Goal: Information Seeking & Learning: Learn about a topic

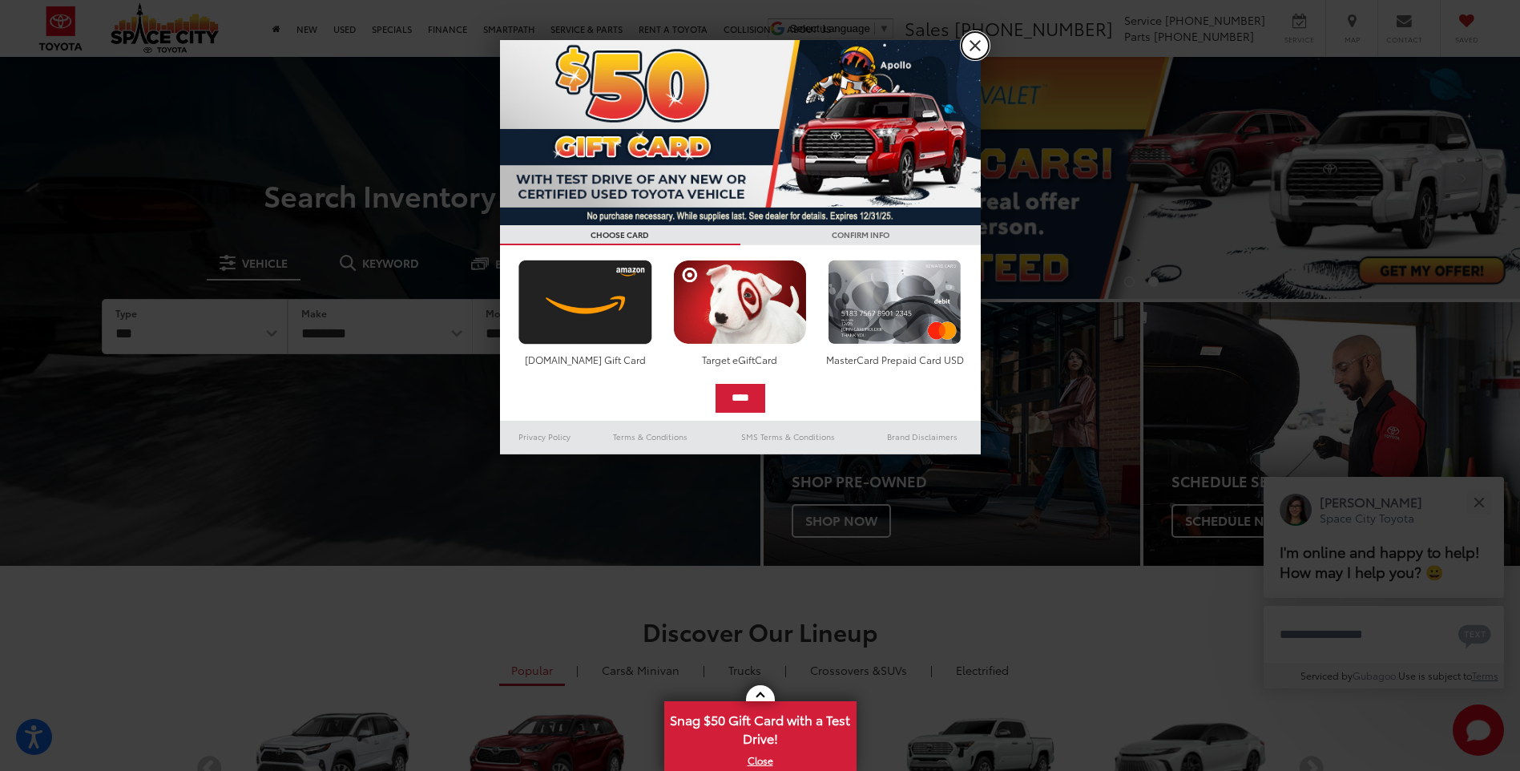
click at [978, 34] on link "X" at bounding box center [975, 45] width 27 height 27
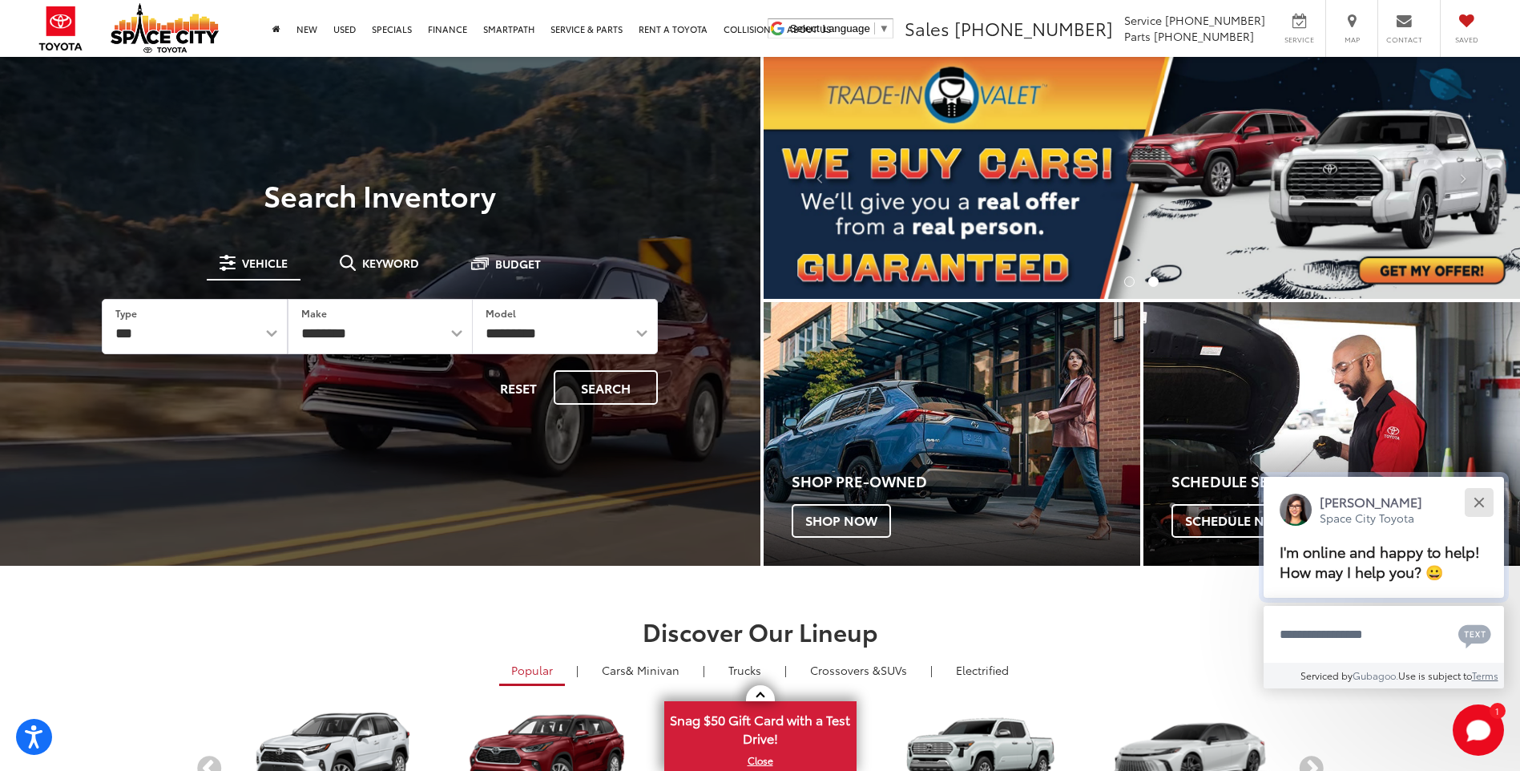
click at [1481, 495] on button "Close" at bounding box center [1479, 502] width 34 height 34
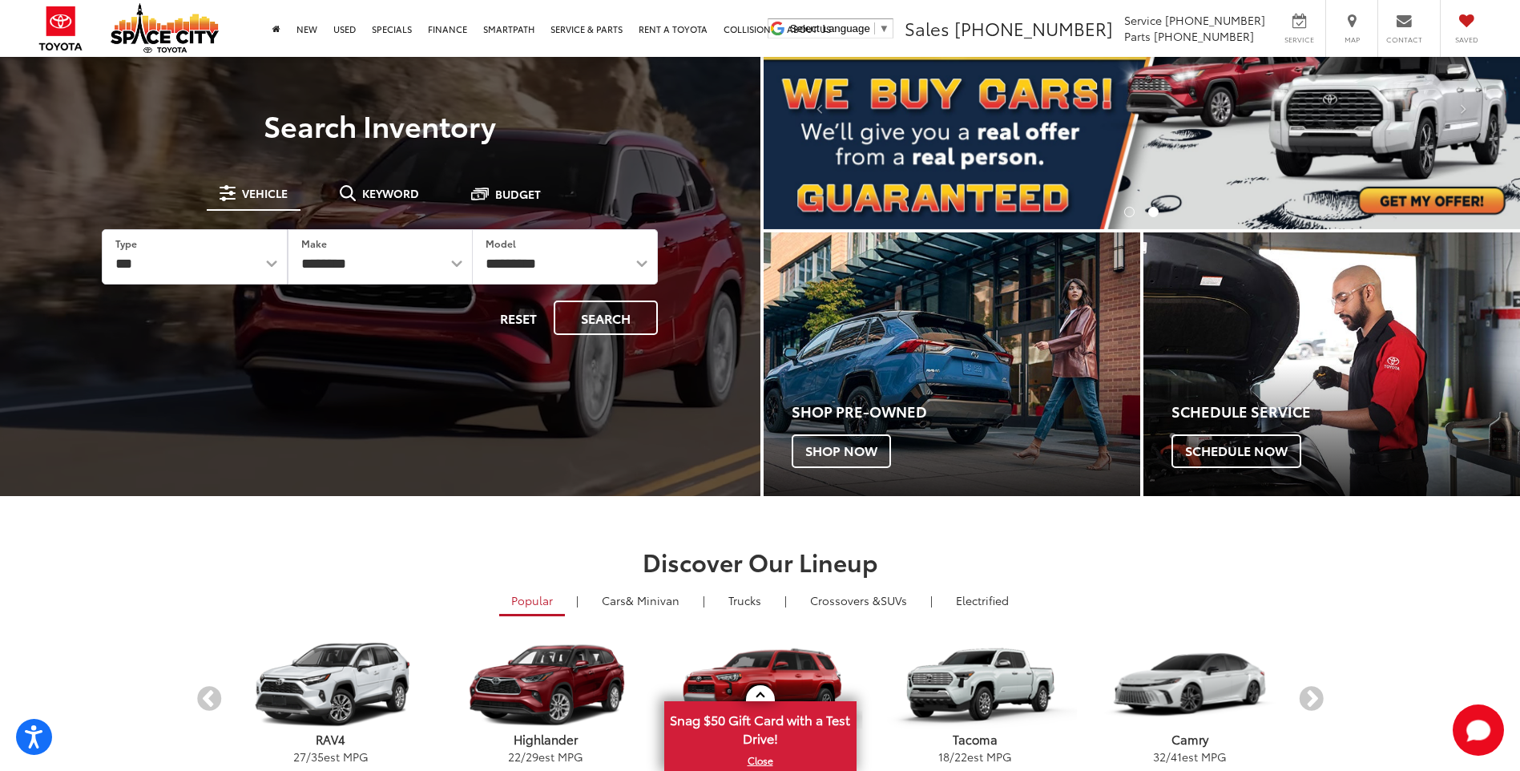
scroll to position [321, 0]
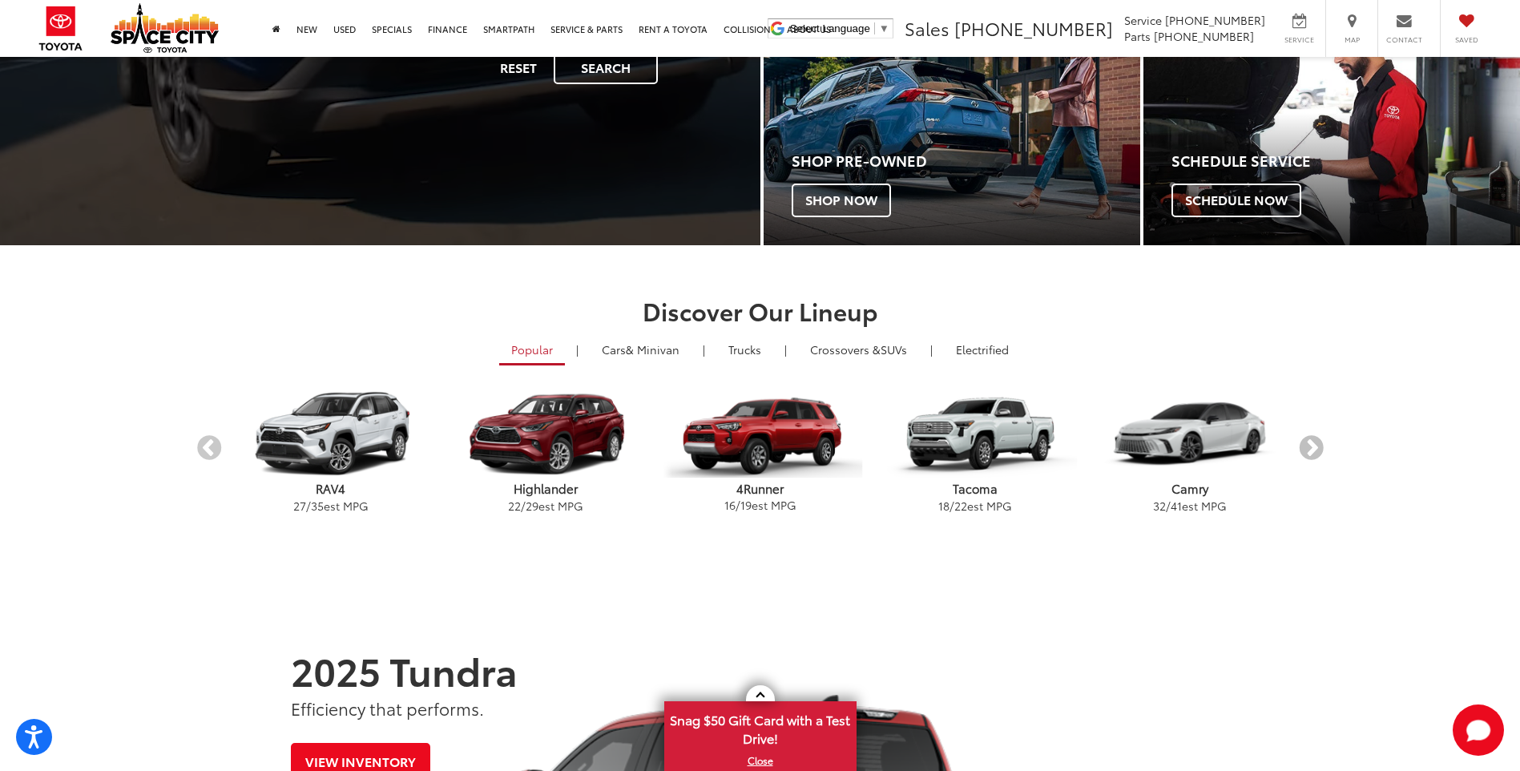
click at [1315, 457] on button "Next" at bounding box center [1311, 449] width 28 height 28
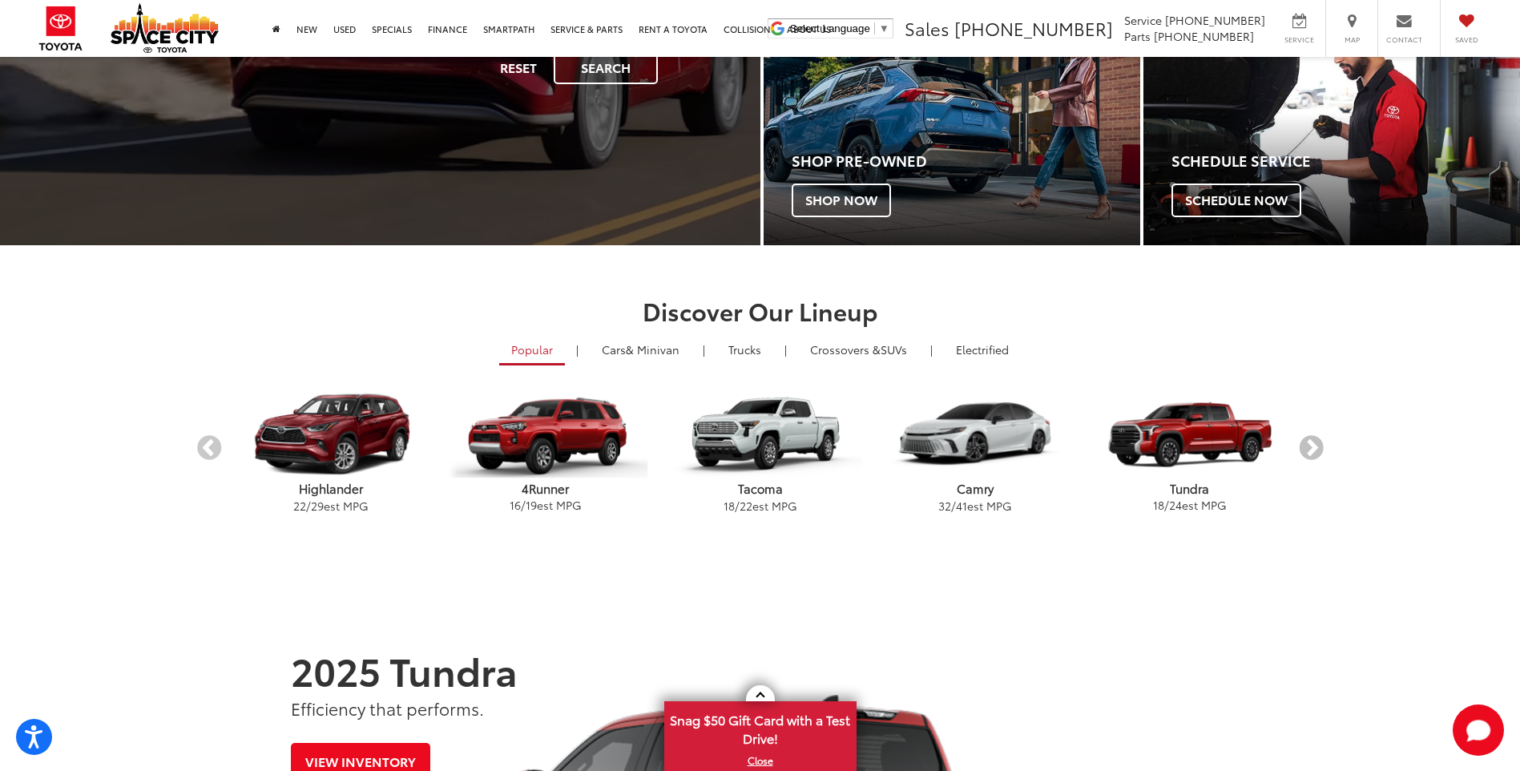
click at [1315, 457] on button "Next" at bounding box center [1311, 449] width 28 height 28
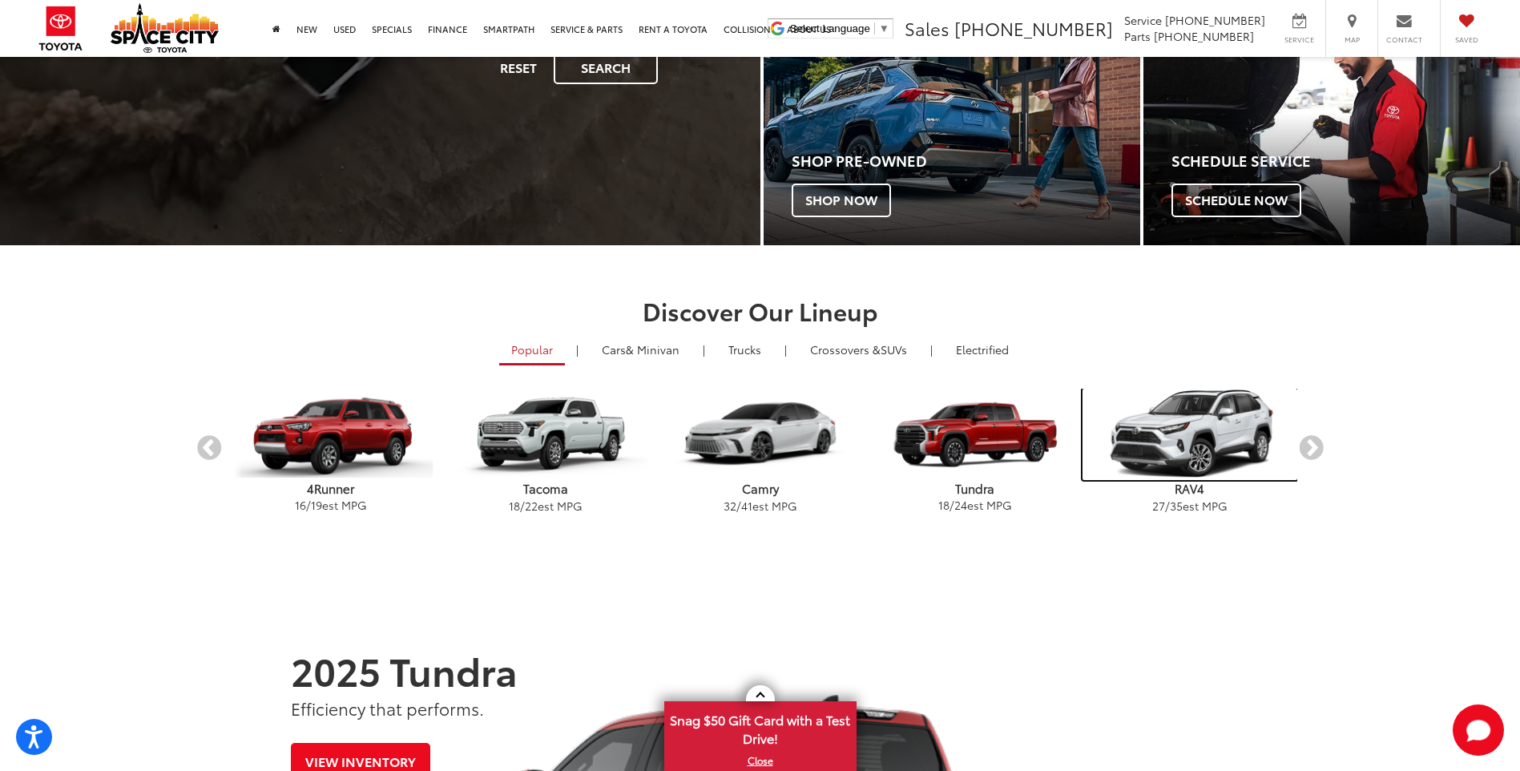
click at [1217, 454] on img "carousel" at bounding box center [1190, 434] width 215 height 91
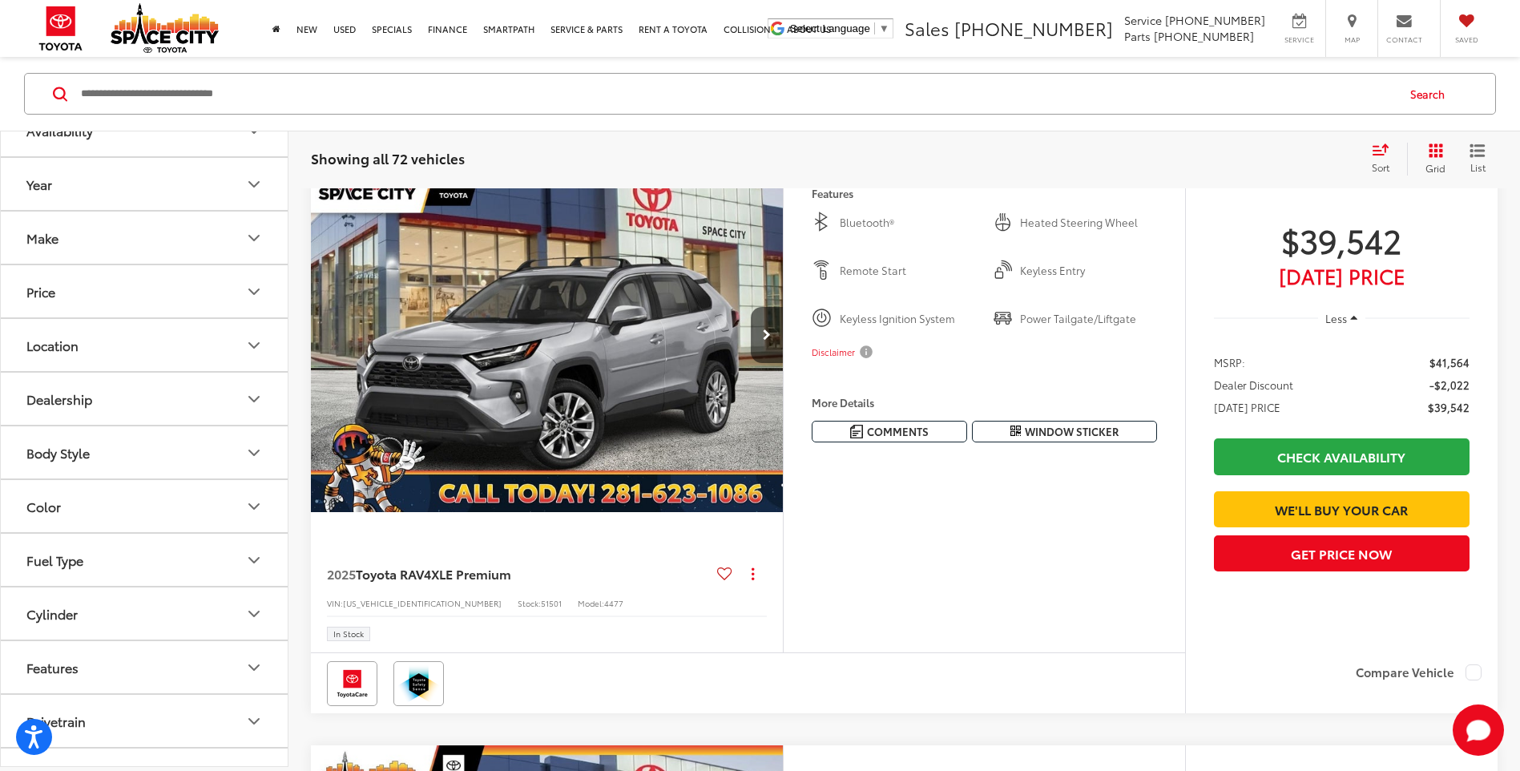
scroll to position [224, 0]
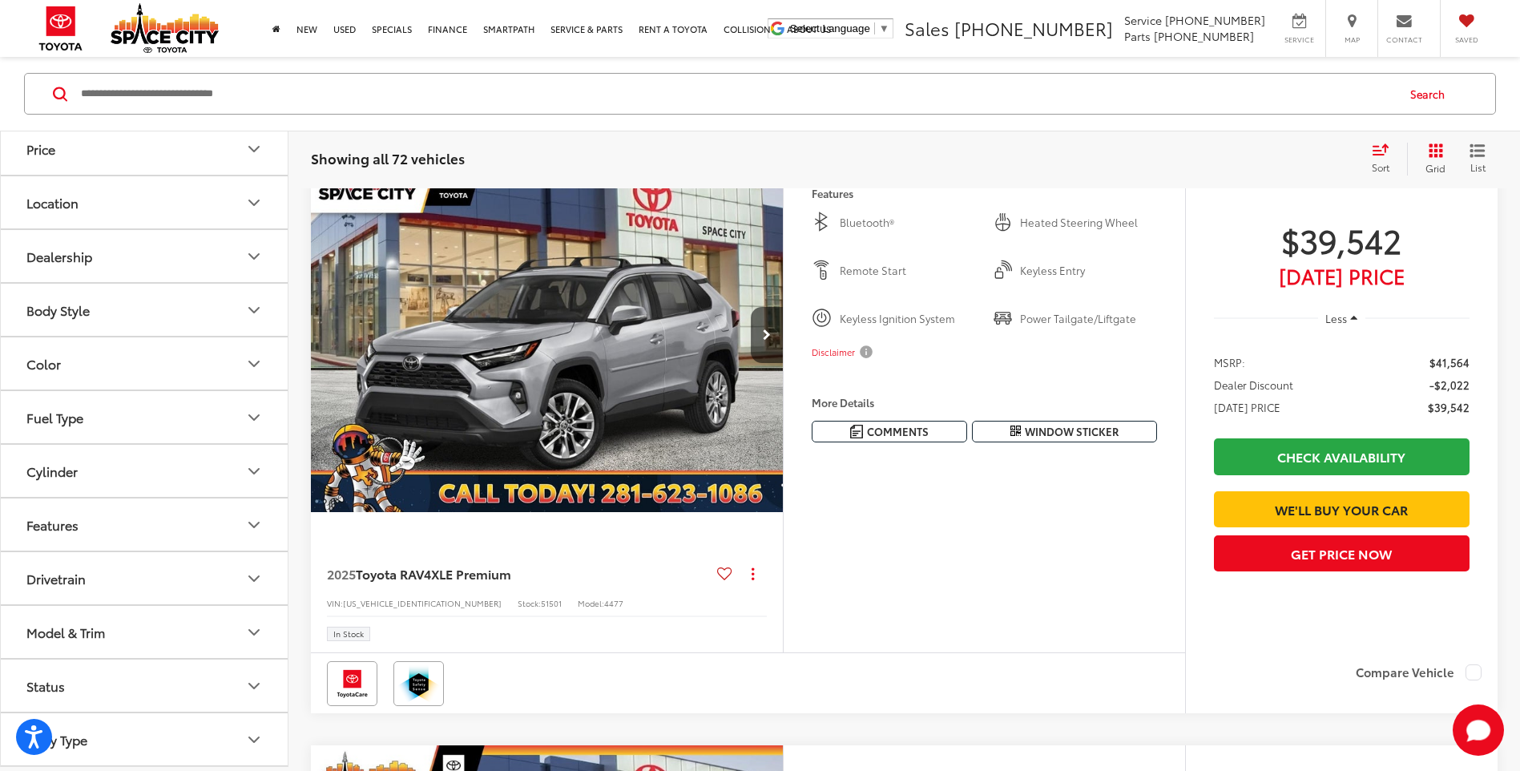
click at [160, 643] on button "Model & Trim" at bounding box center [145, 632] width 288 height 52
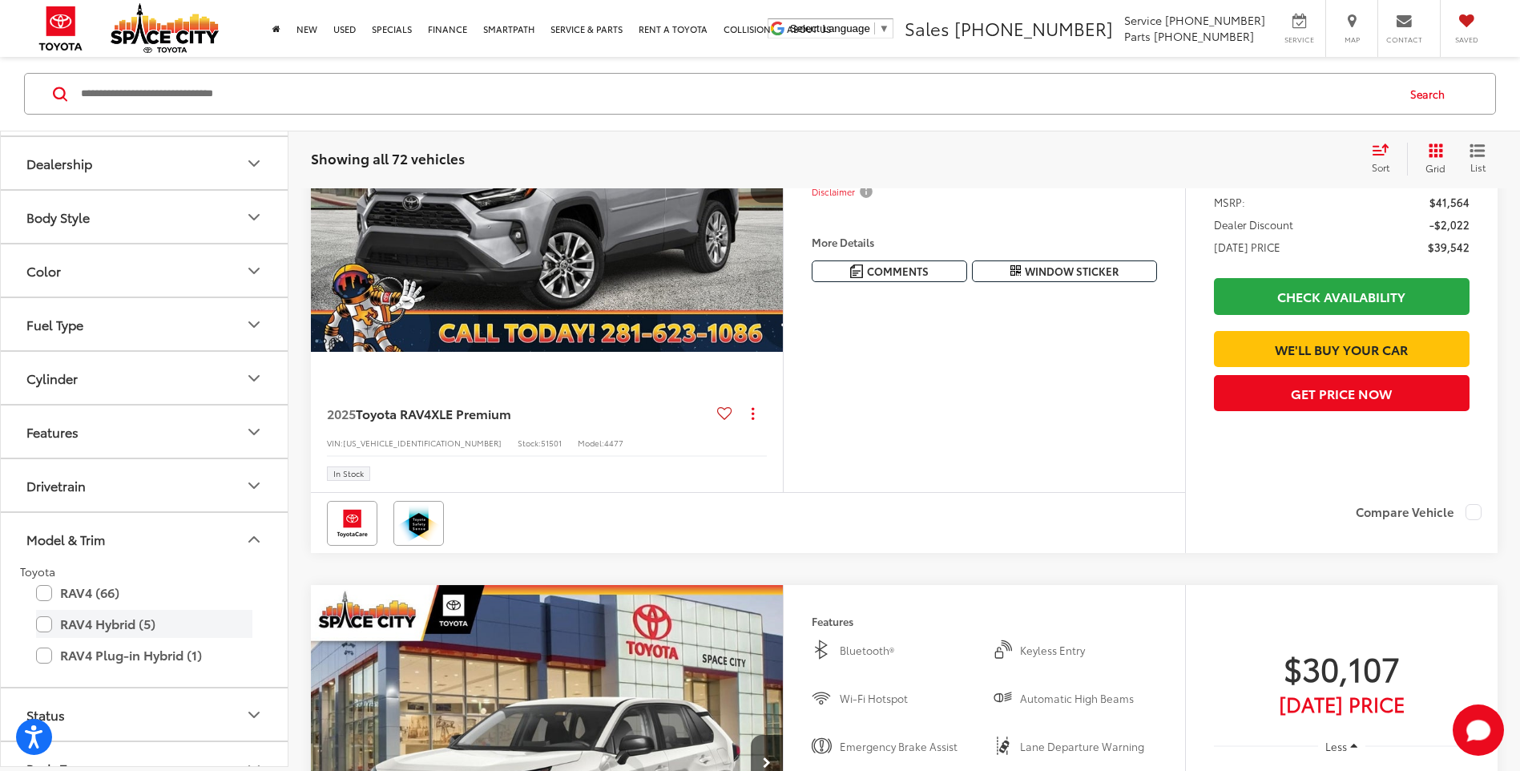
scroll to position [346, 0]
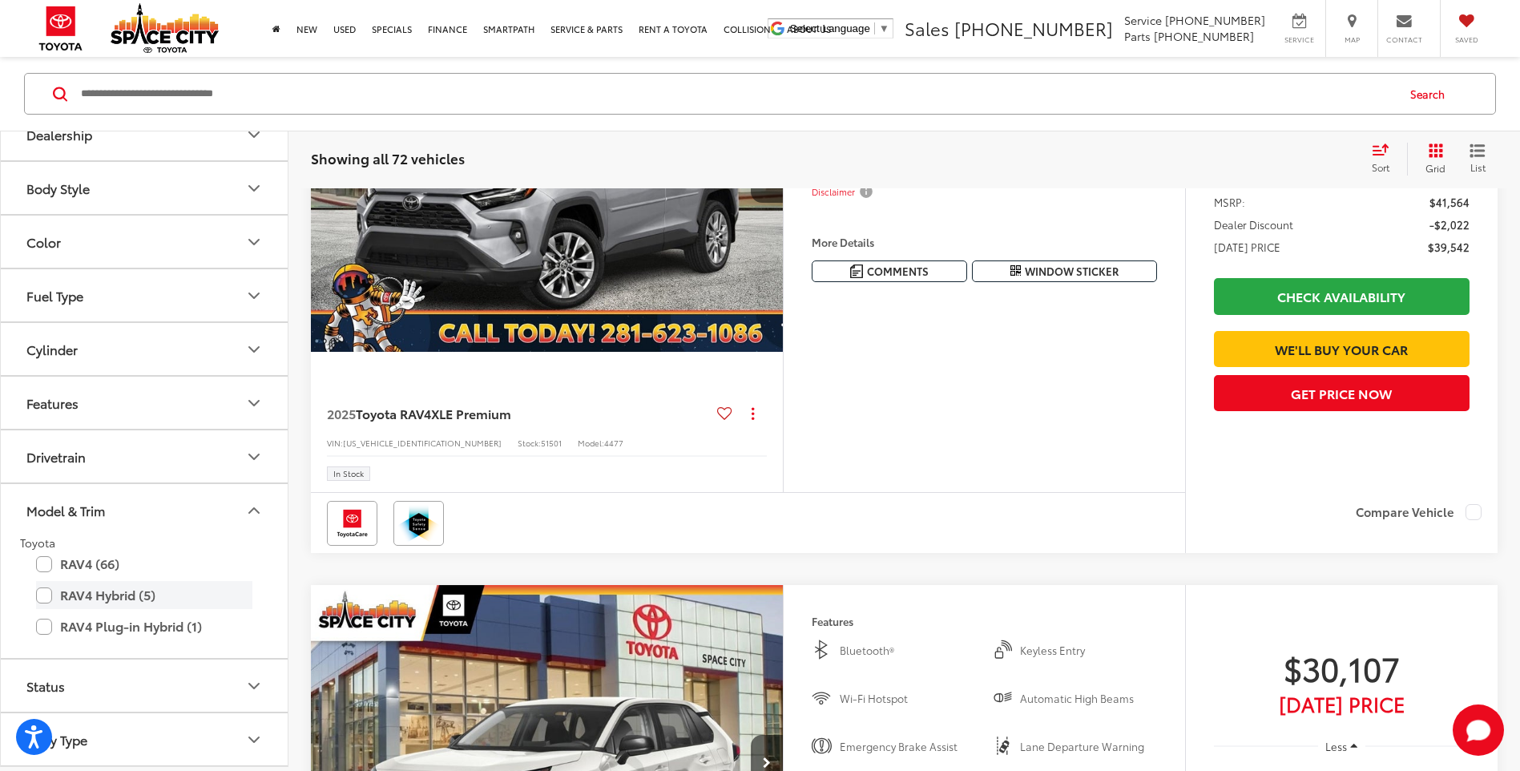
click at [46, 601] on label "RAV4 Hybrid (5)" at bounding box center [144, 595] width 216 height 28
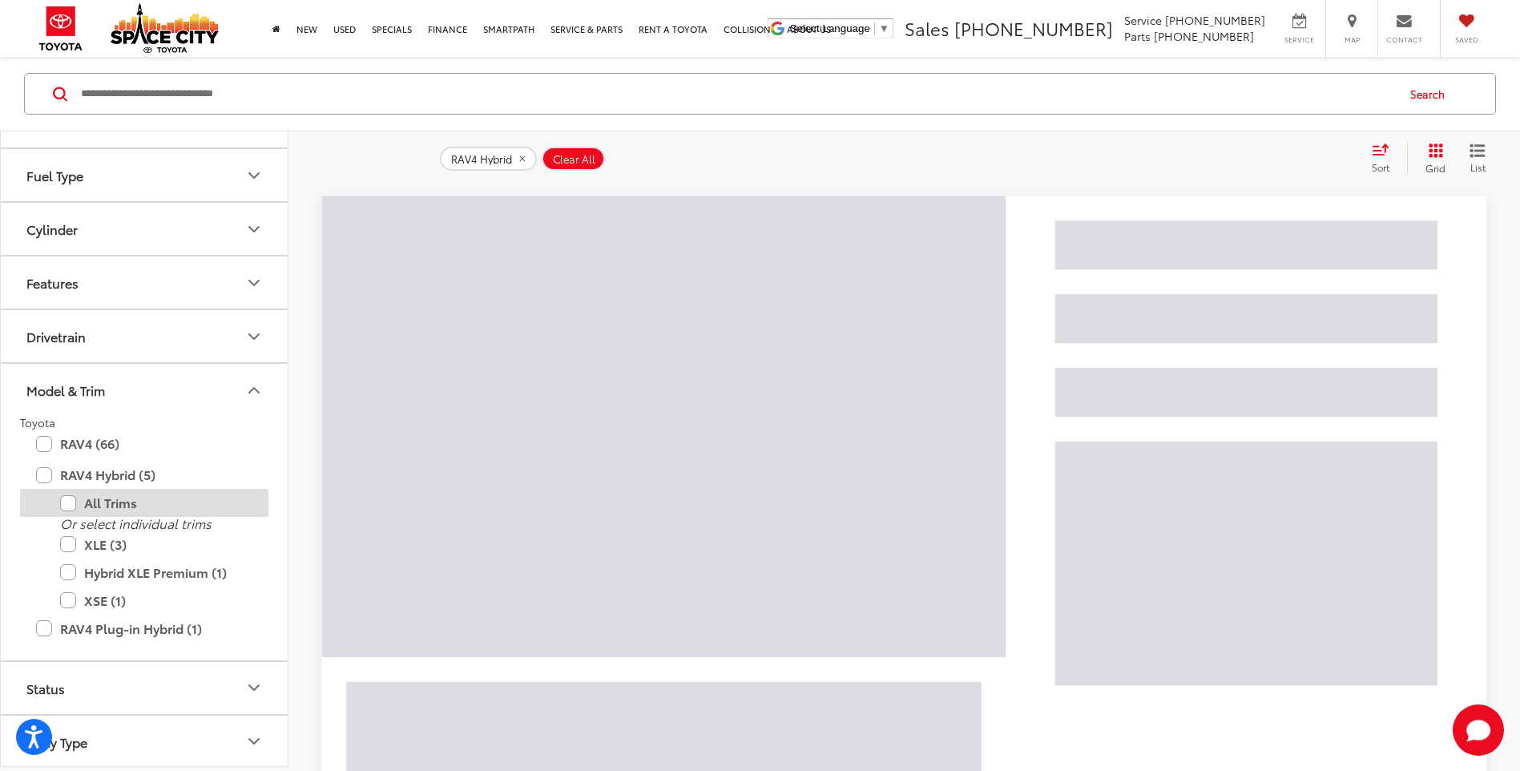
scroll to position [506, 0]
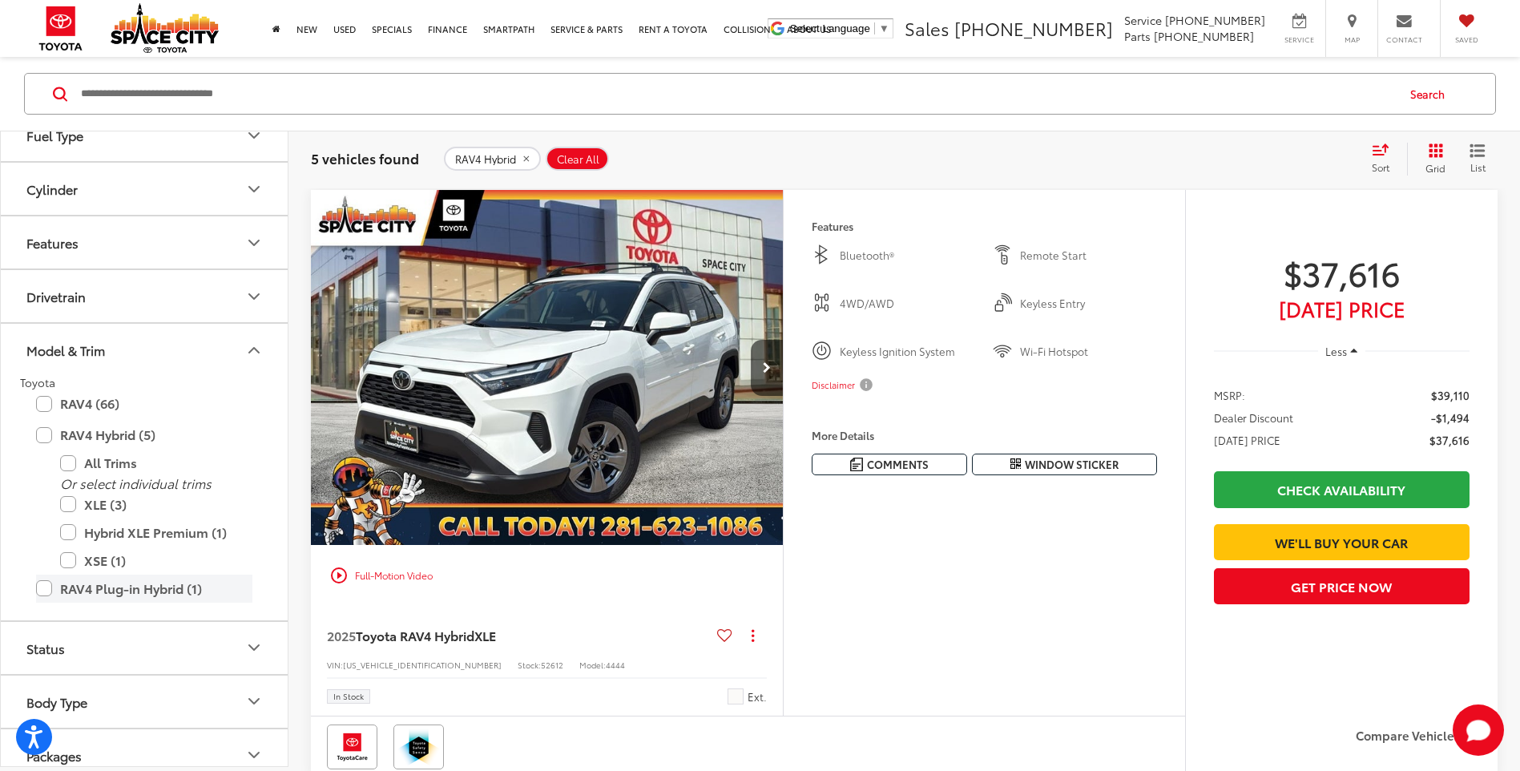
click at [50, 592] on label "RAV4 Plug-in Hybrid (1)" at bounding box center [144, 589] width 216 height 28
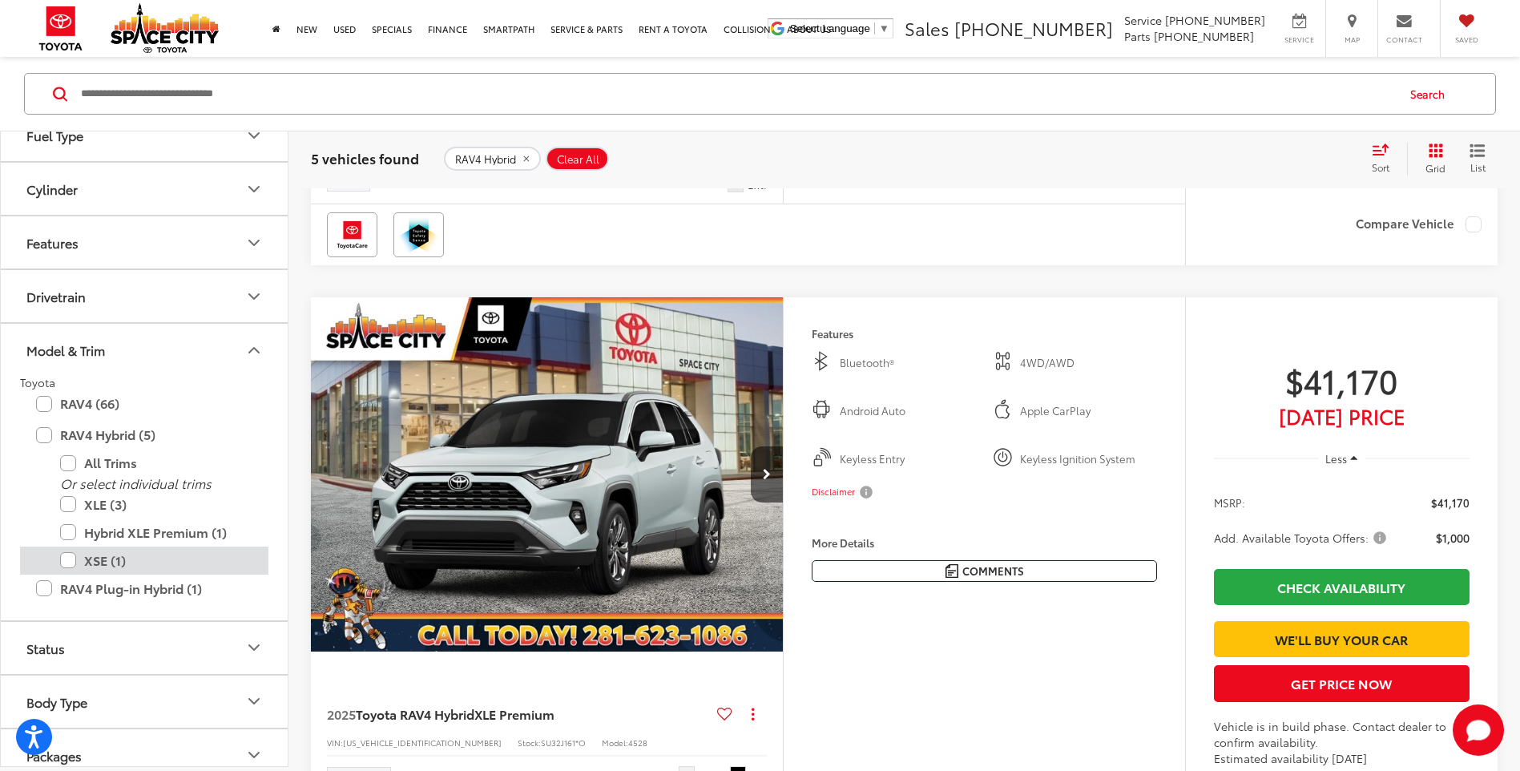
scroll to position [2546, 0]
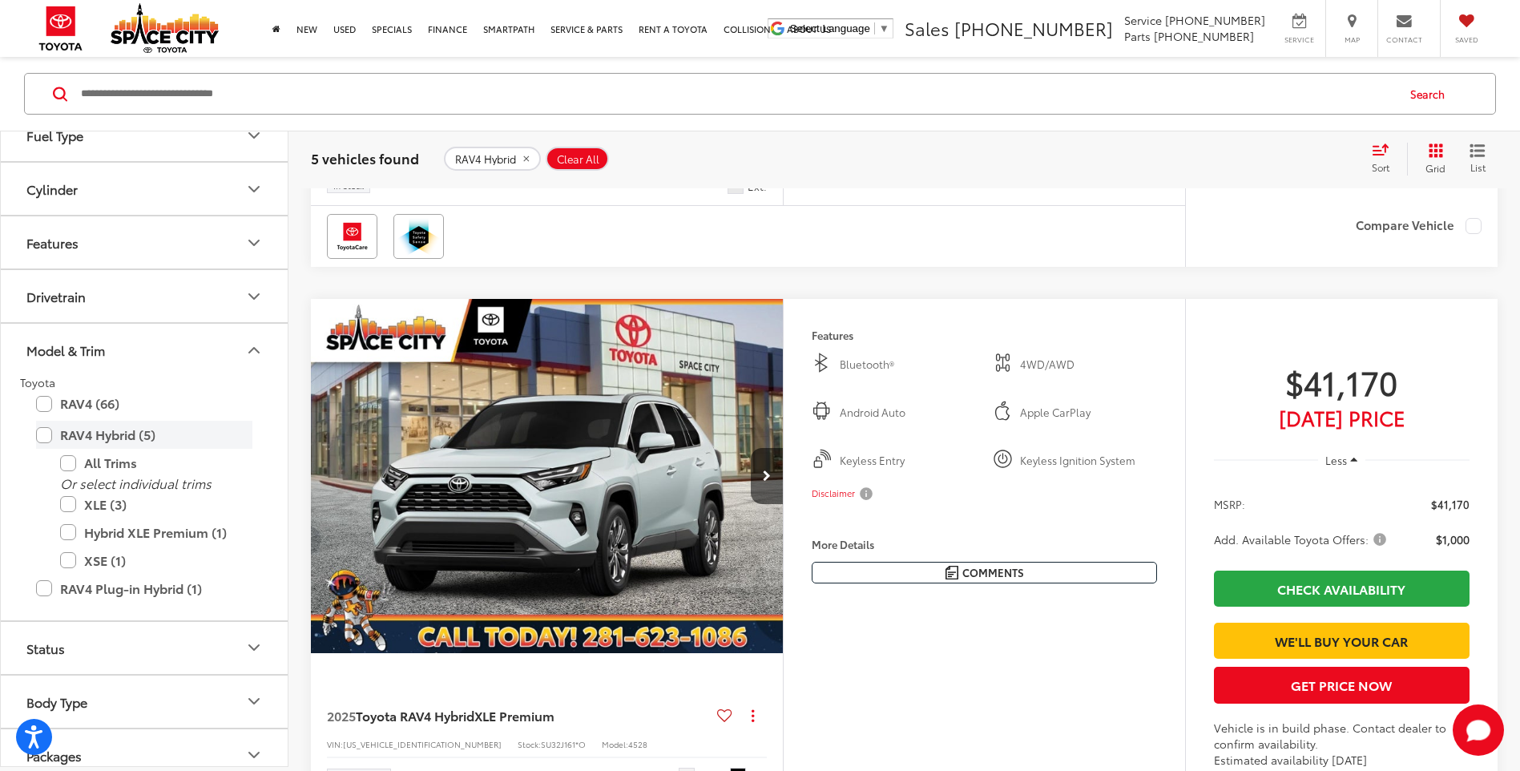
click at [46, 435] on label "RAV4 Hybrid (5)" at bounding box center [144, 435] width 216 height 28
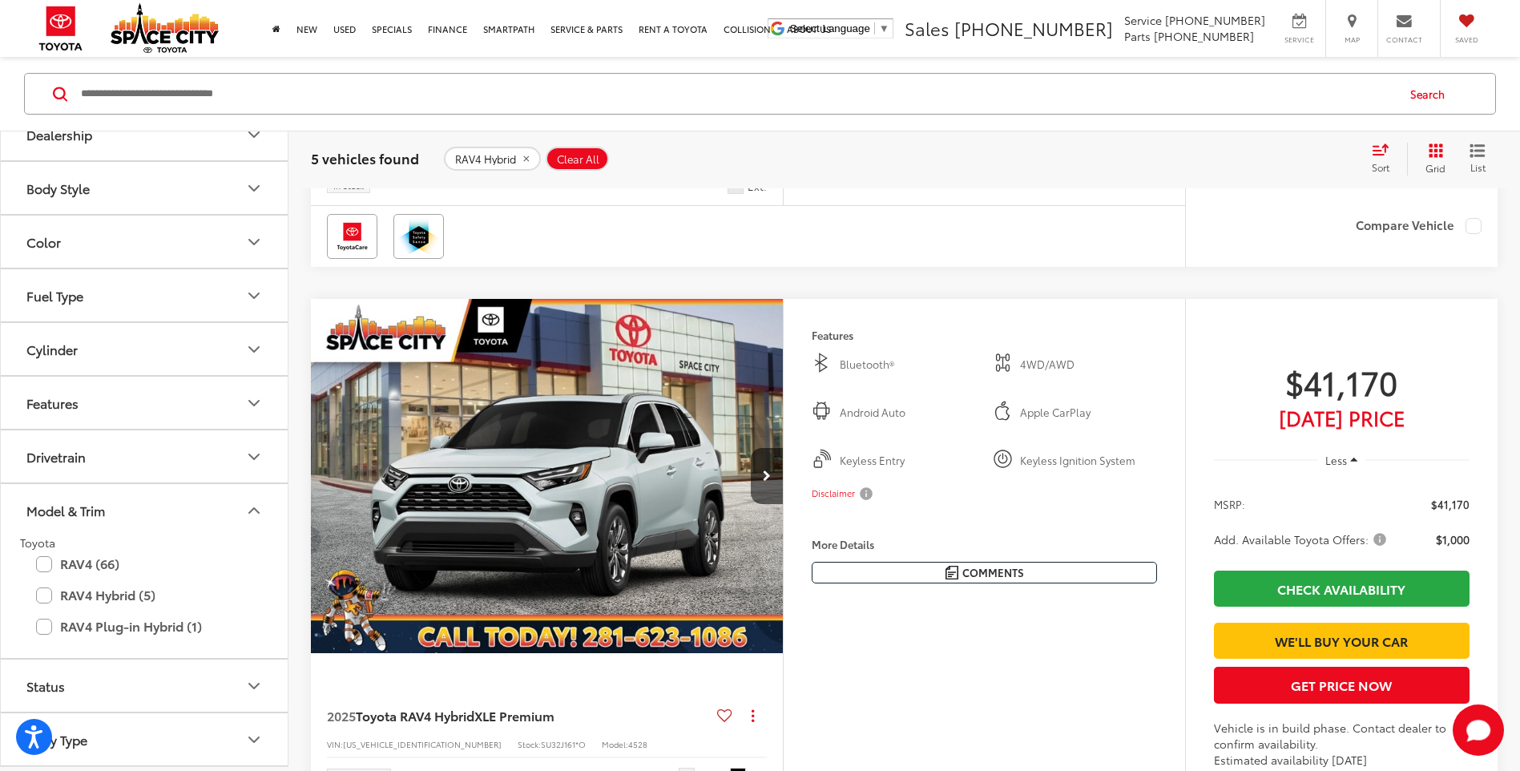
scroll to position [346, 0]
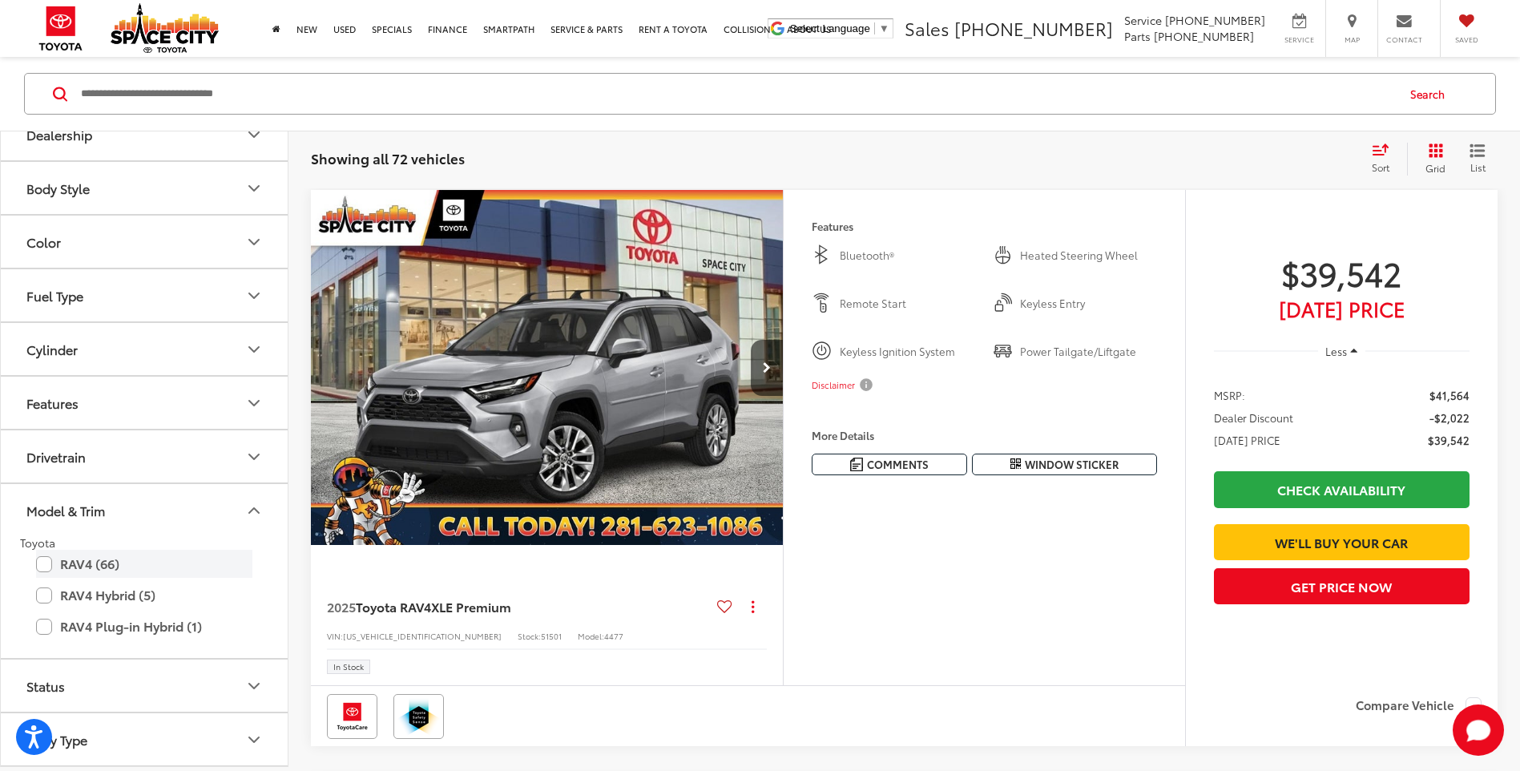
click at [44, 566] on label "RAV4 (66)" at bounding box center [144, 564] width 216 height 28
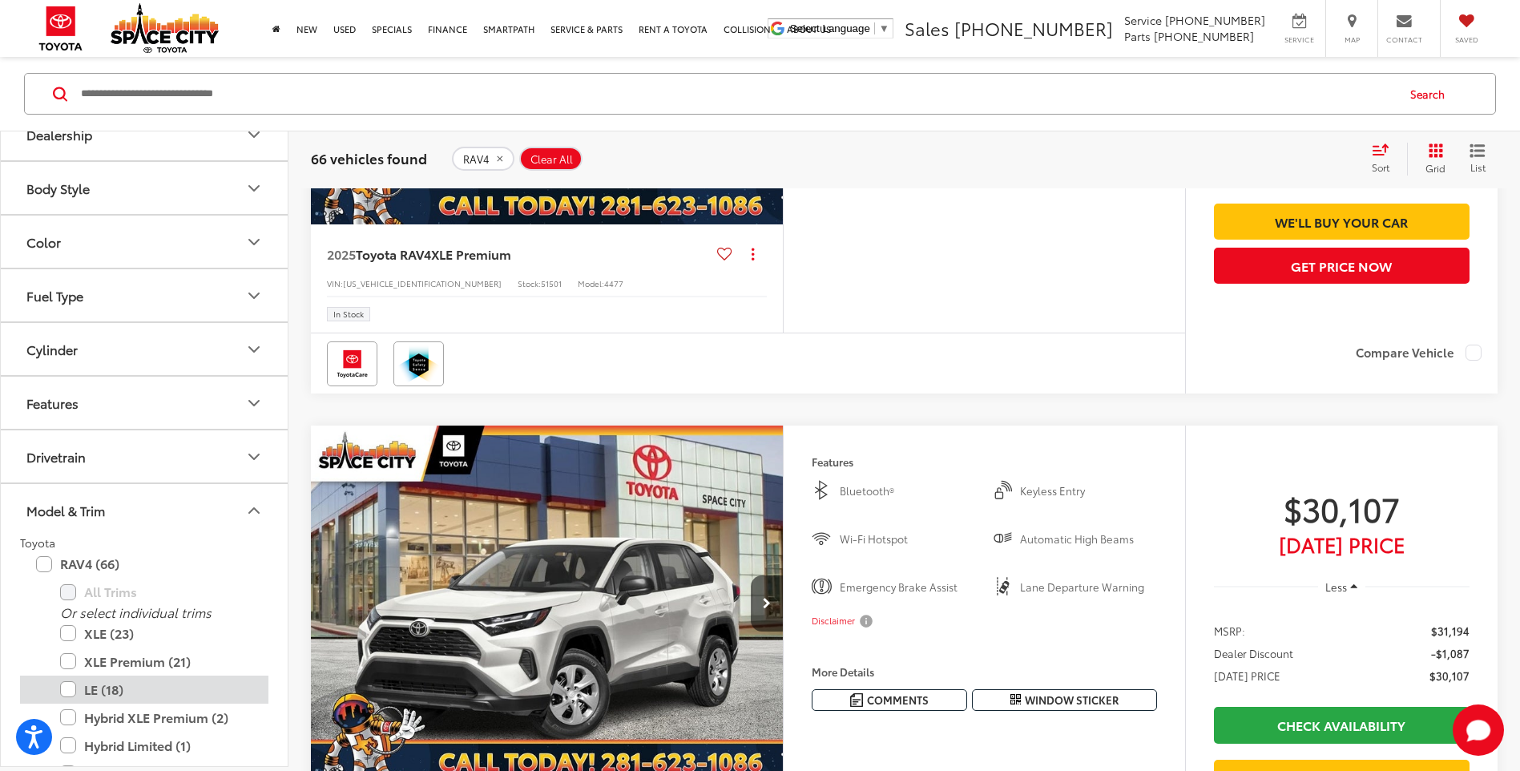
scroll to position [587, 0]
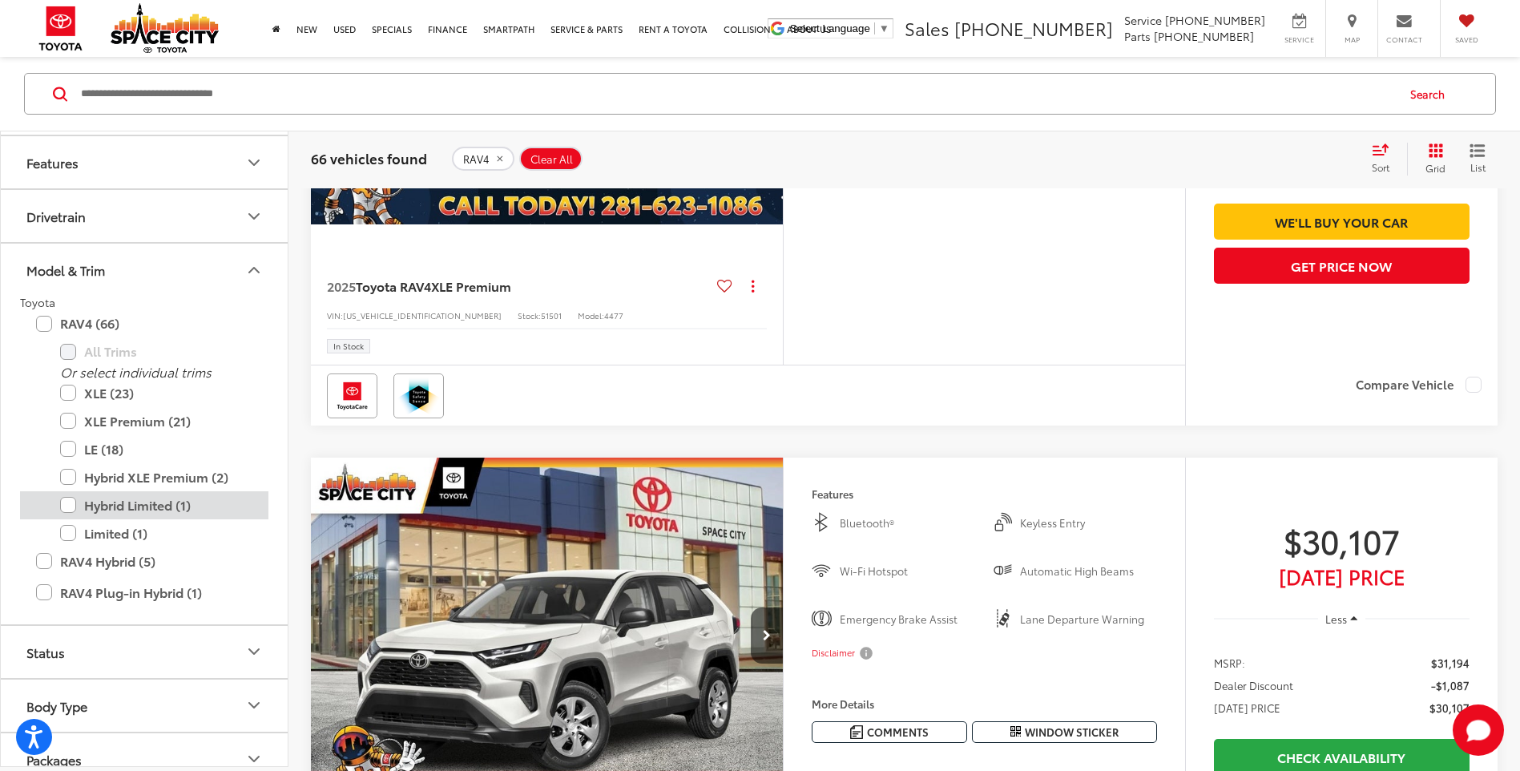
click at [71, 506] on label "Hybrid Limited (1)" at bounding box center [156, 505] width 192 height 28
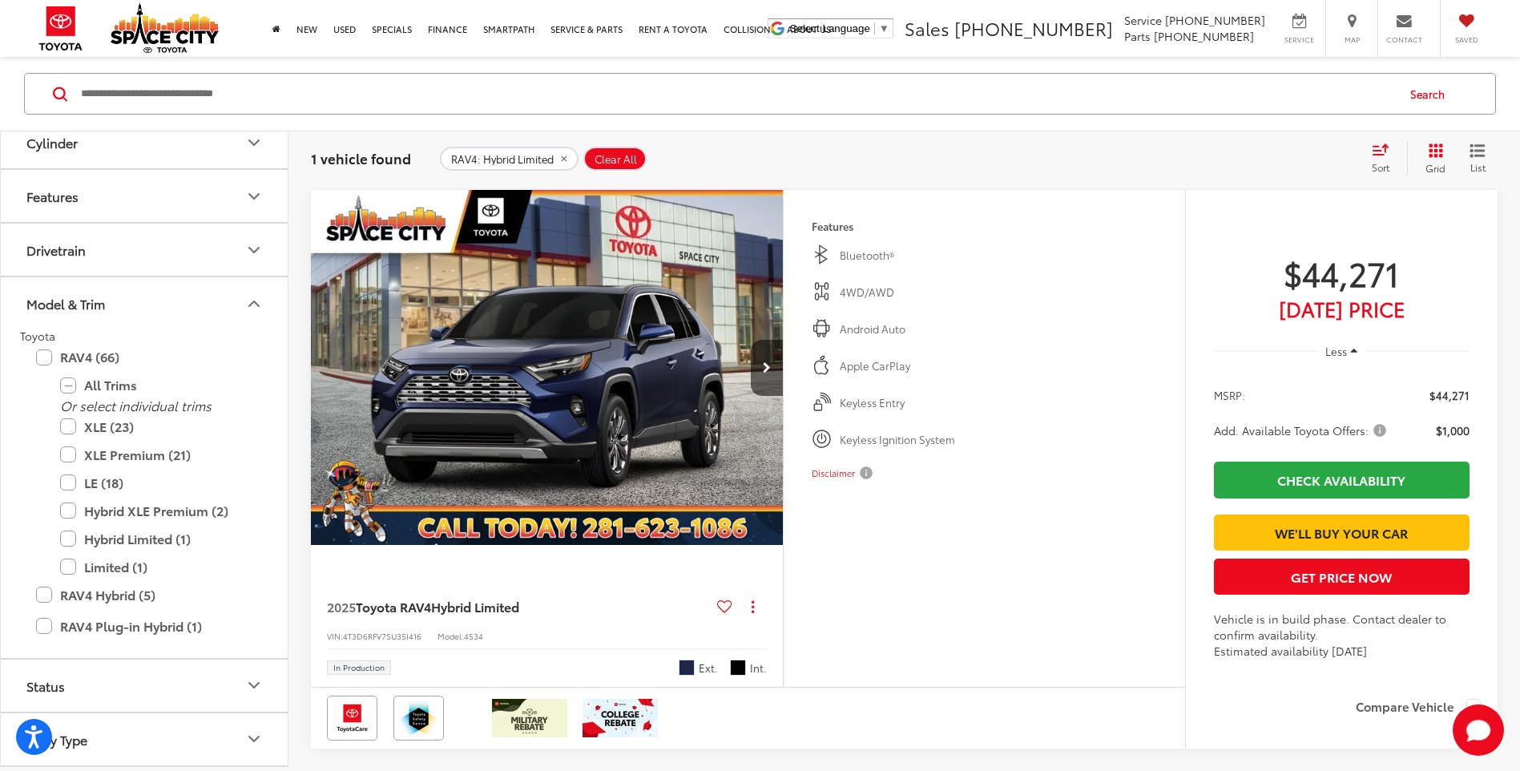
scroll to position [553, 0]
click at [863, 477] on button "Disclaimer" at bounding box center [844, 473] width 64 height 34
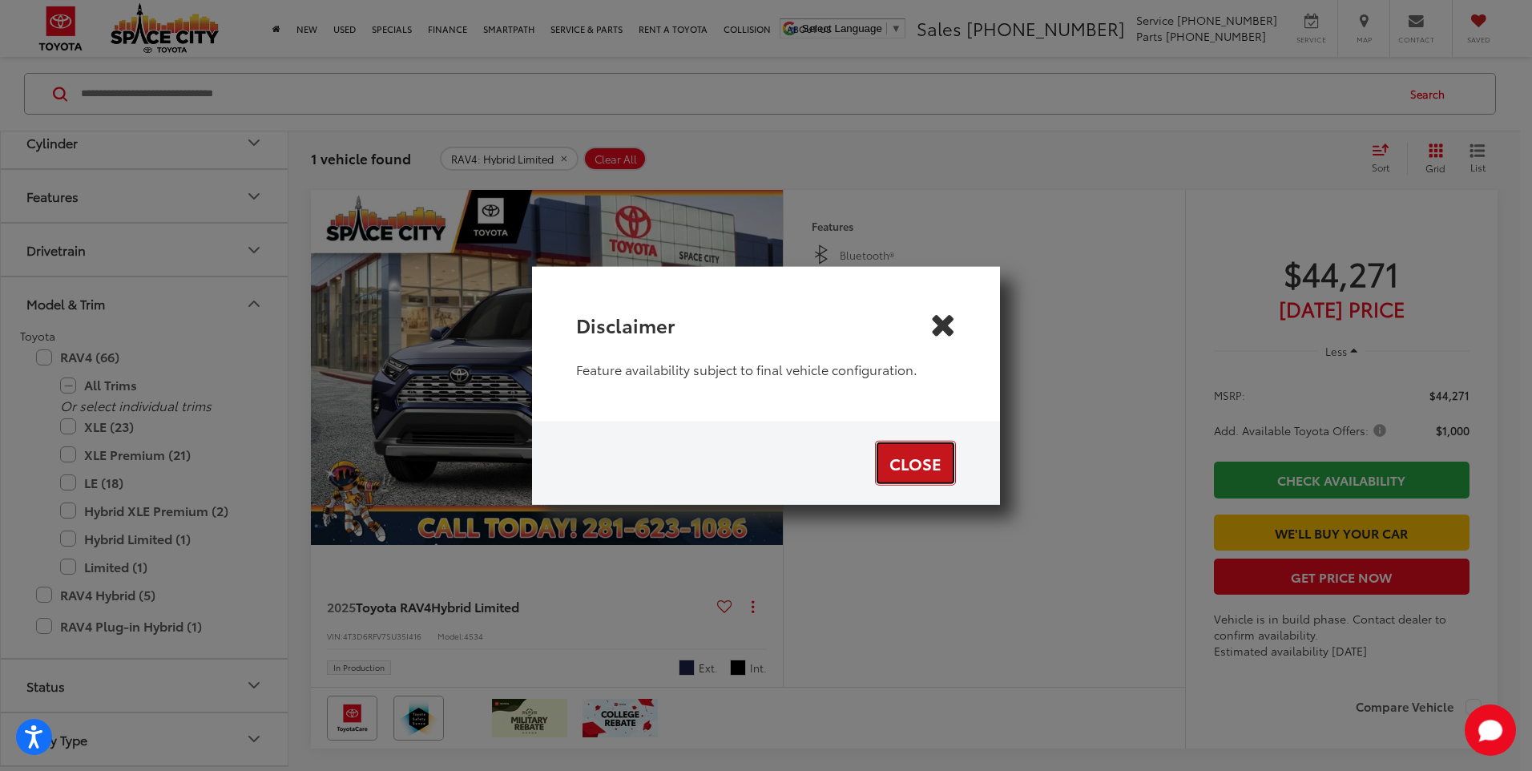
click at [891, 471] on button "Close" at bounding box center [915, 462] width 81 height 45
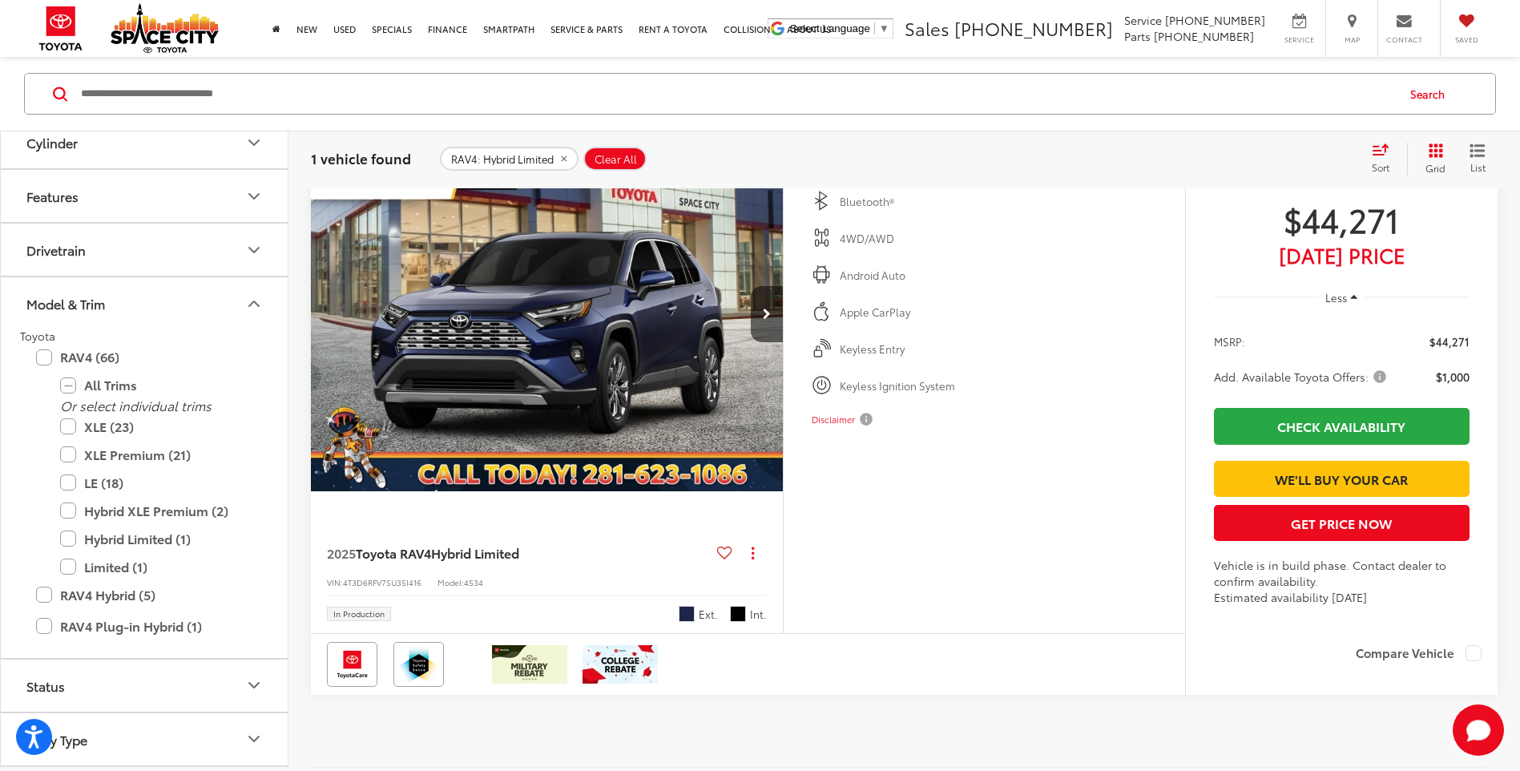
scroll to position [288, 0]
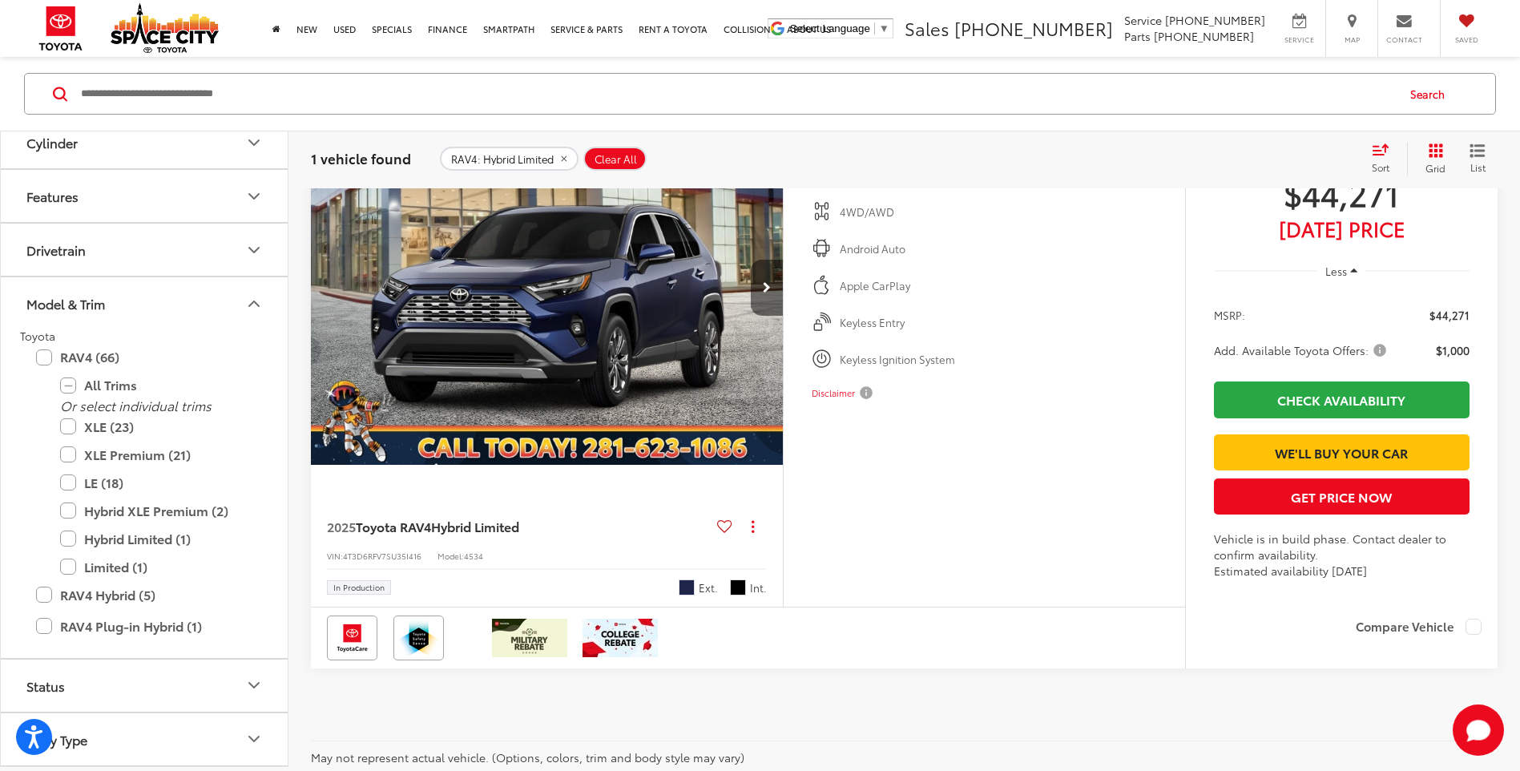
click at [751, 295] on button "Next image" at bounding box center [767, 288] width 32 height 56
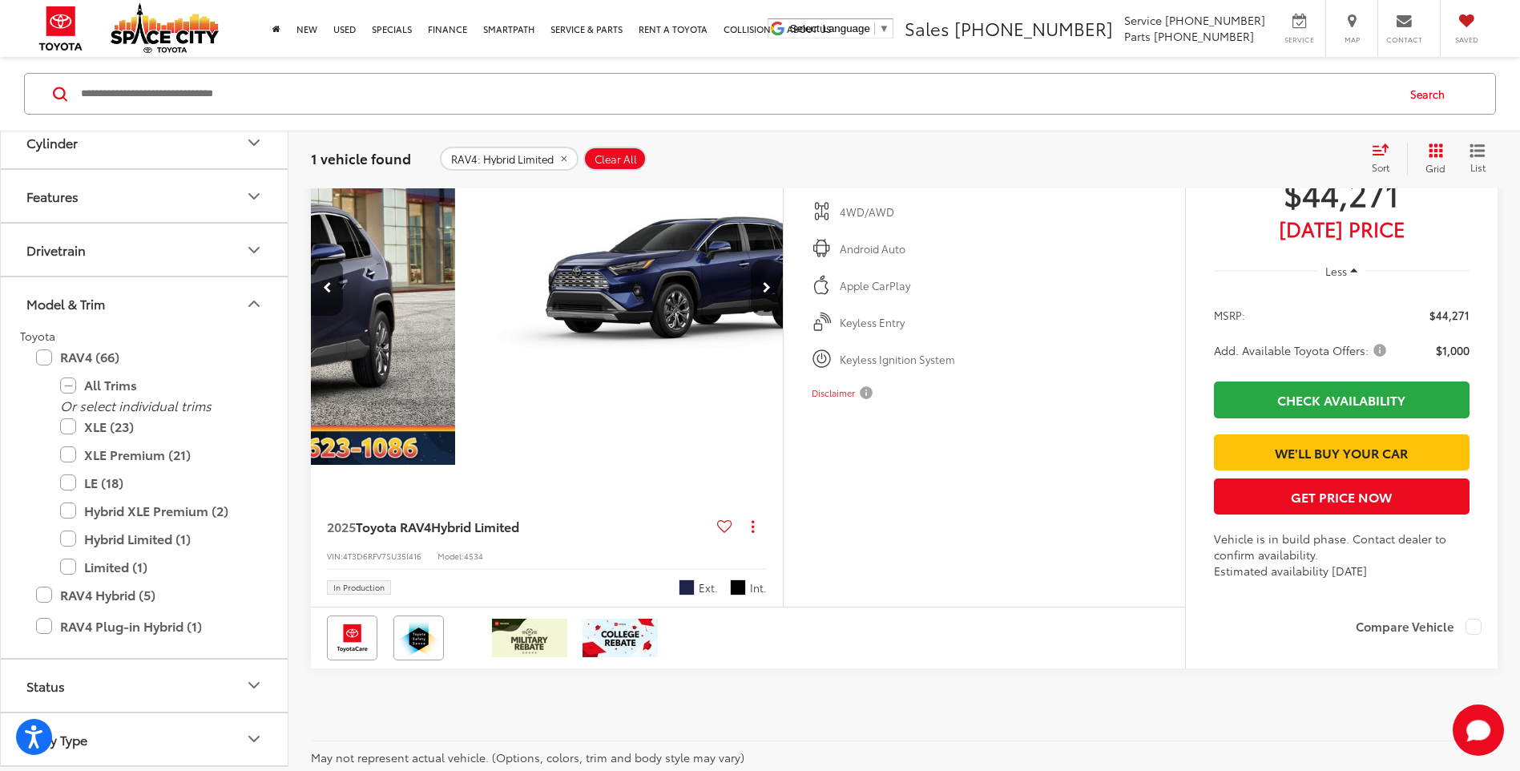
scroll to position [0, 474]
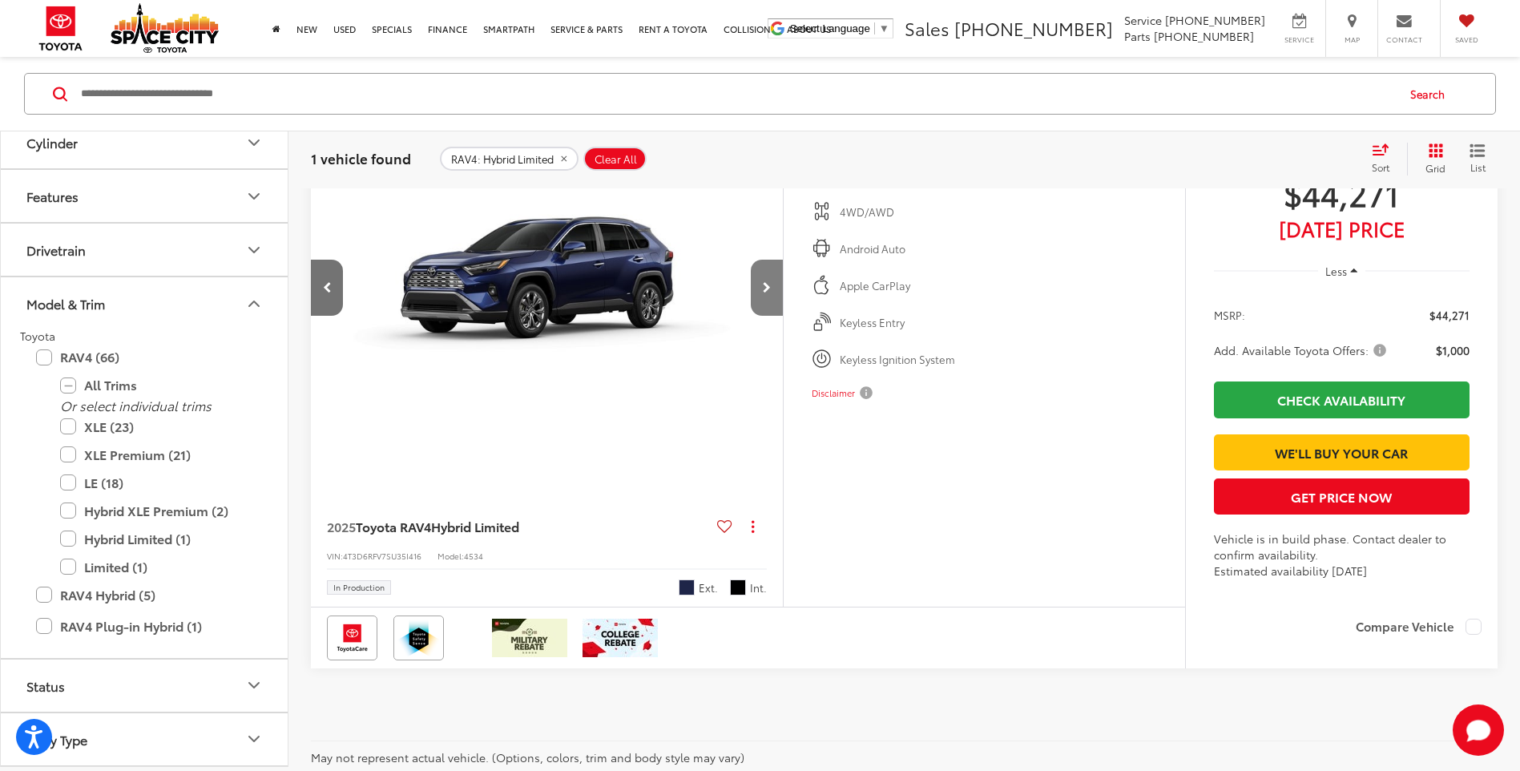
click at [751, 295] on button "Next image" at bounding box center [767, 288] width 32 height 56
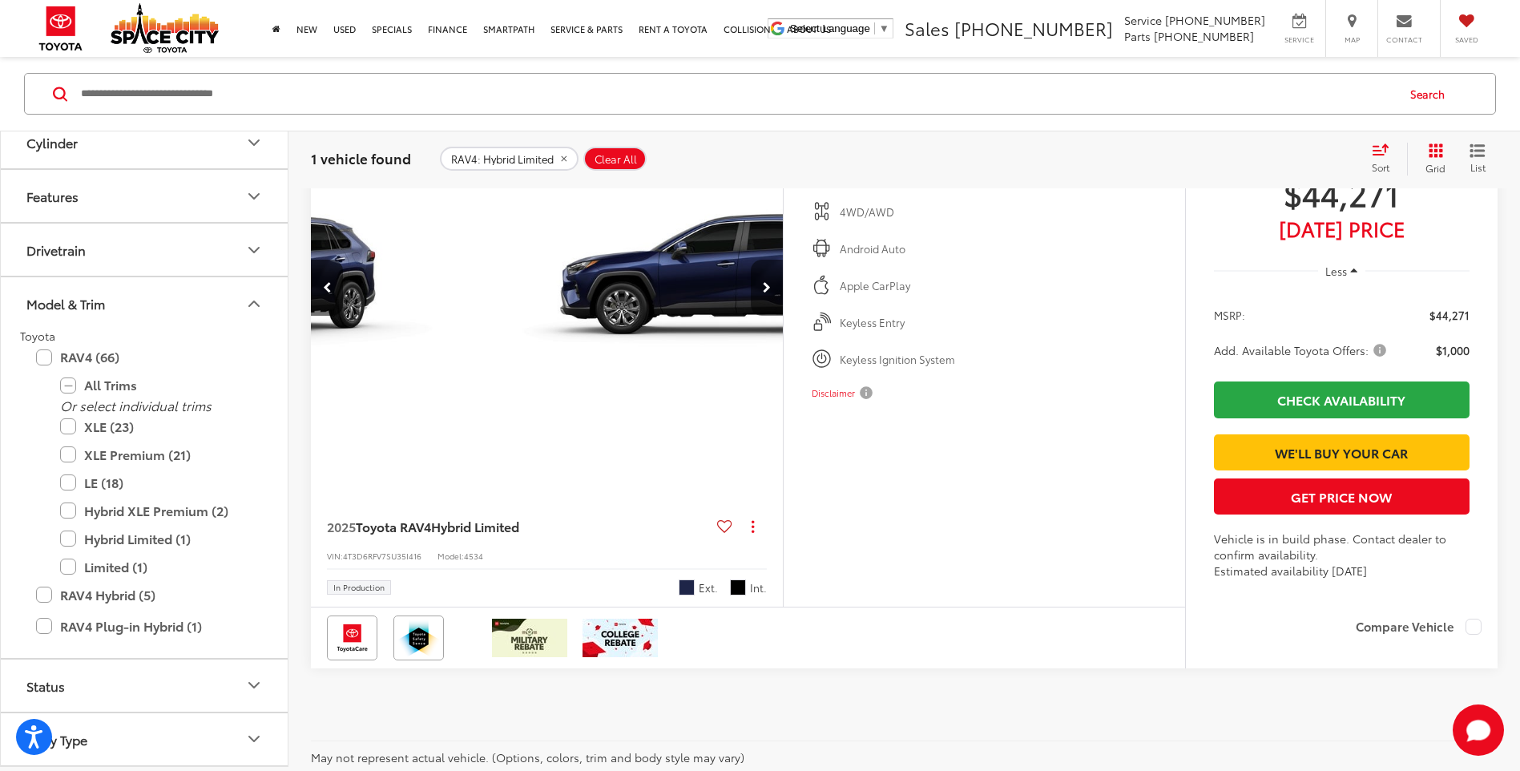
scroll to position [0, 949]
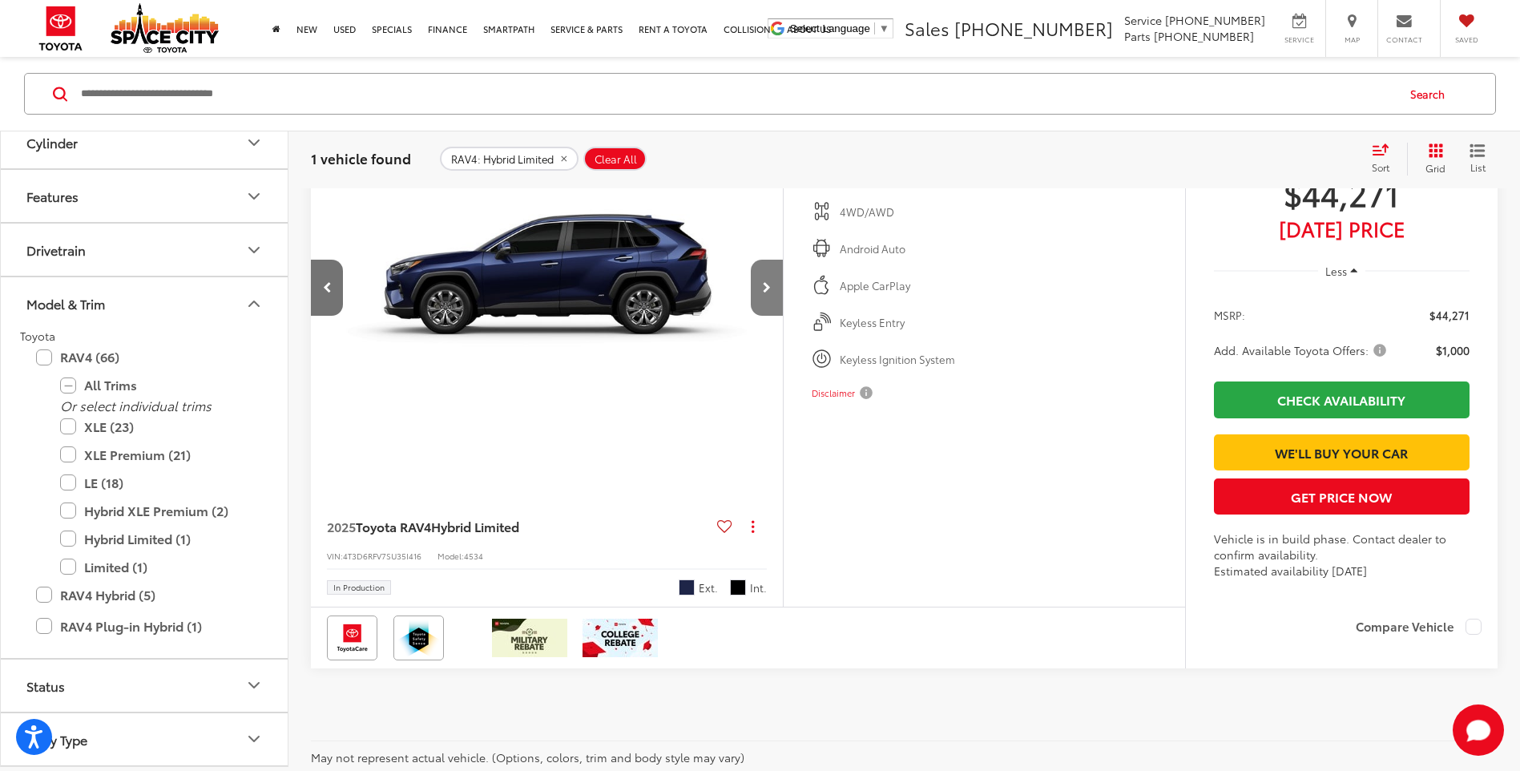
click at [754, 295] on button "Next image" at bounding box center [767, 288] width 32 height 56
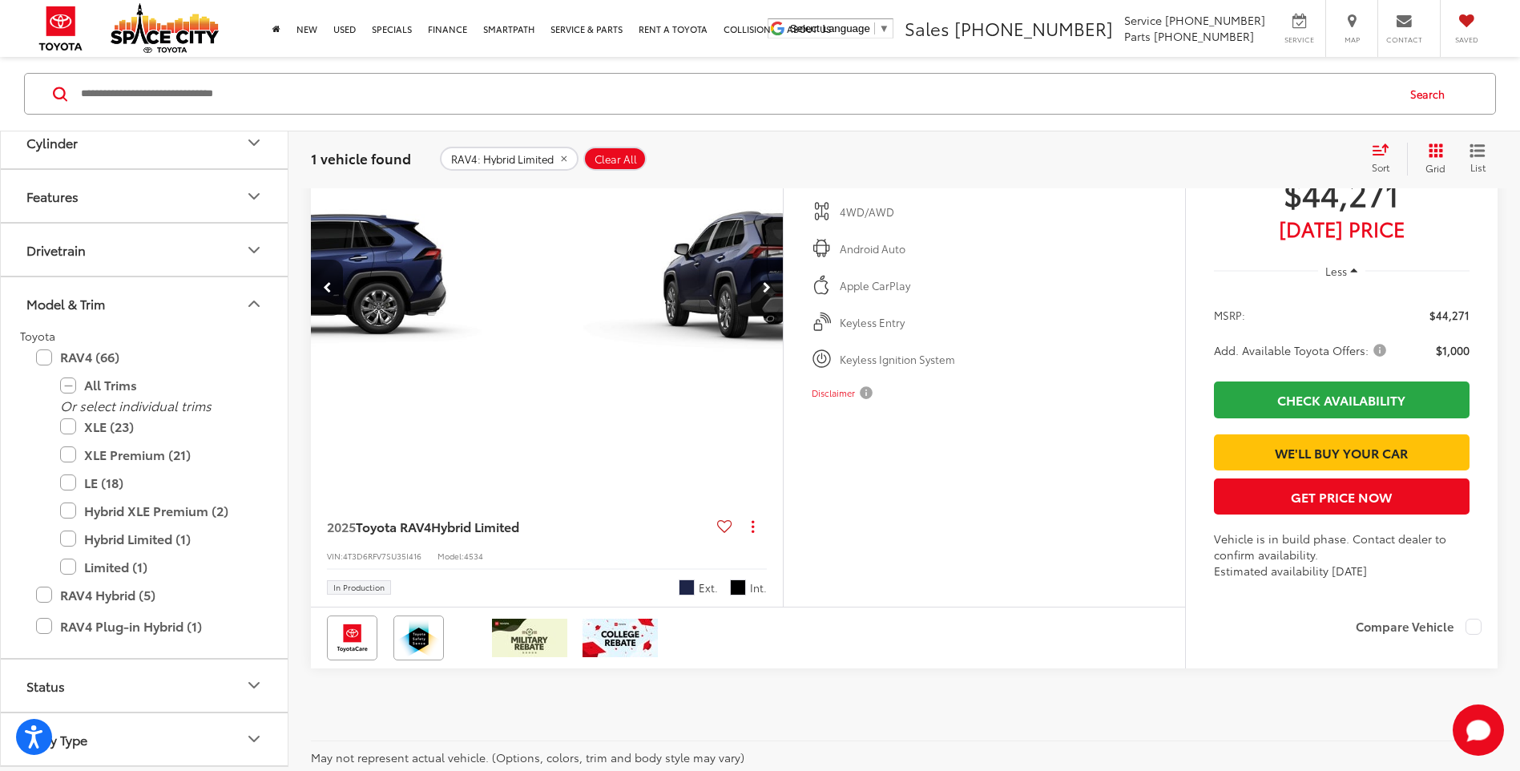
scroll to position [0, 1423]
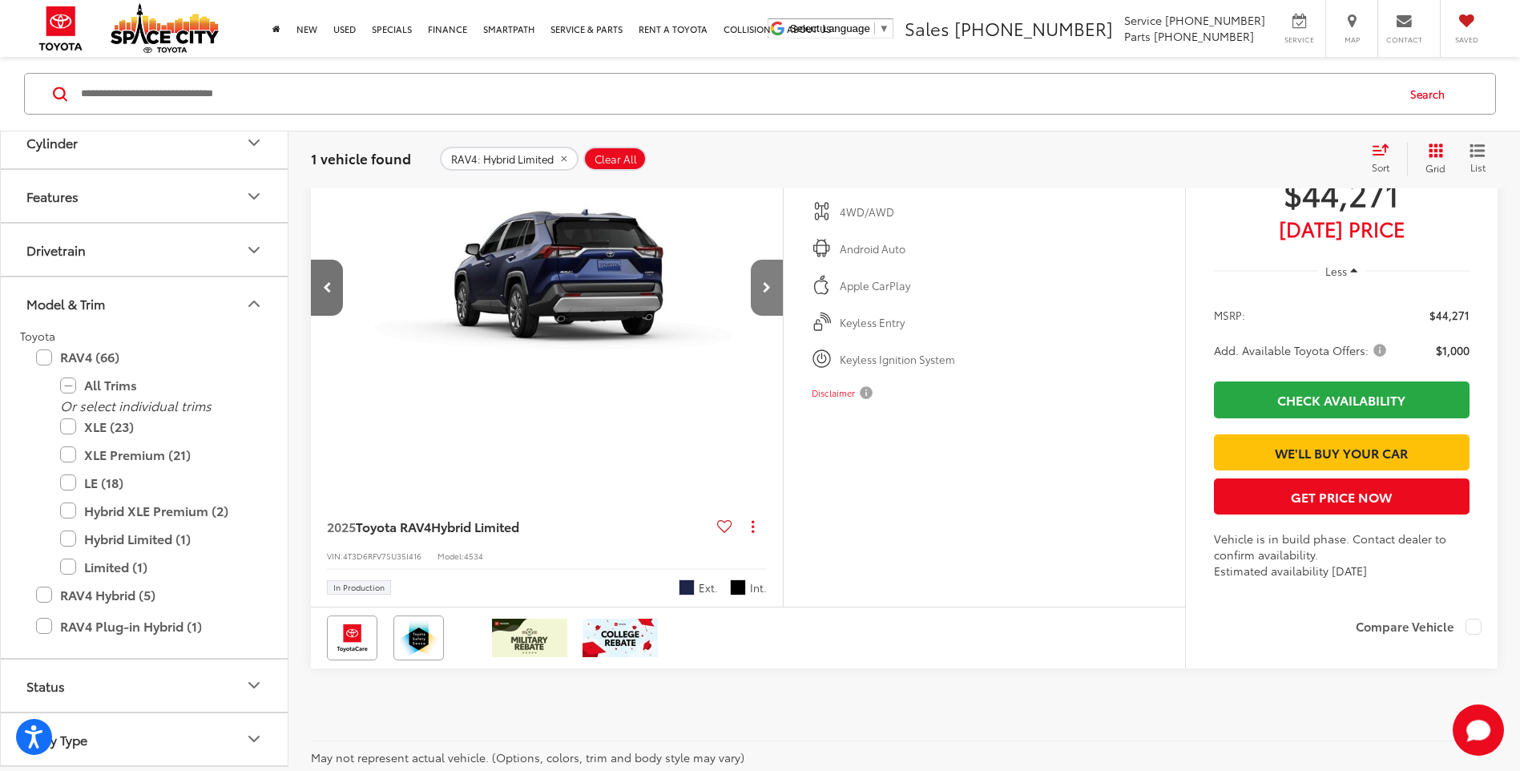
click at [754, 295] on button "Next image" at bounding box center [767, 288] width 32 height 56
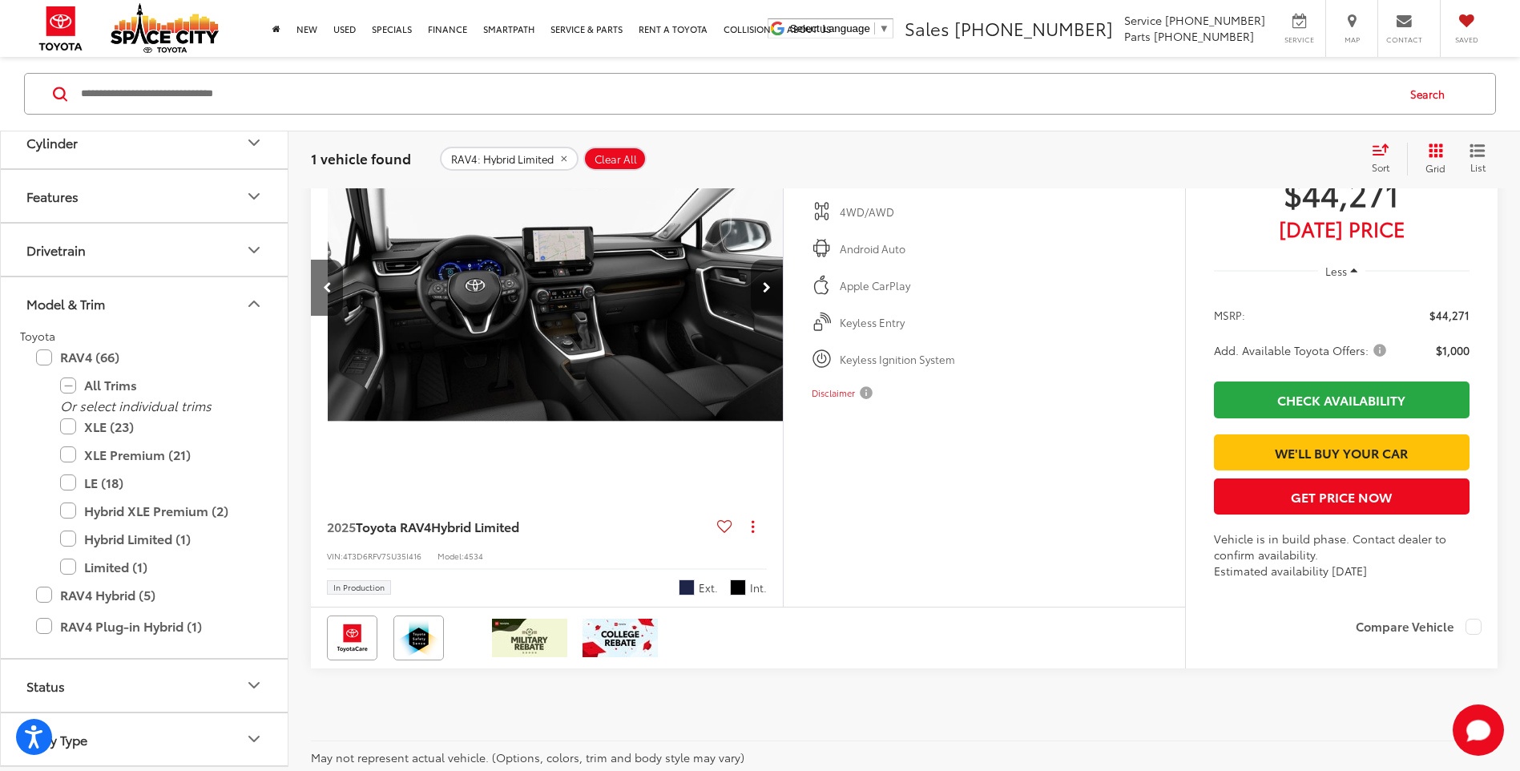
scroll to position [0, 1898]
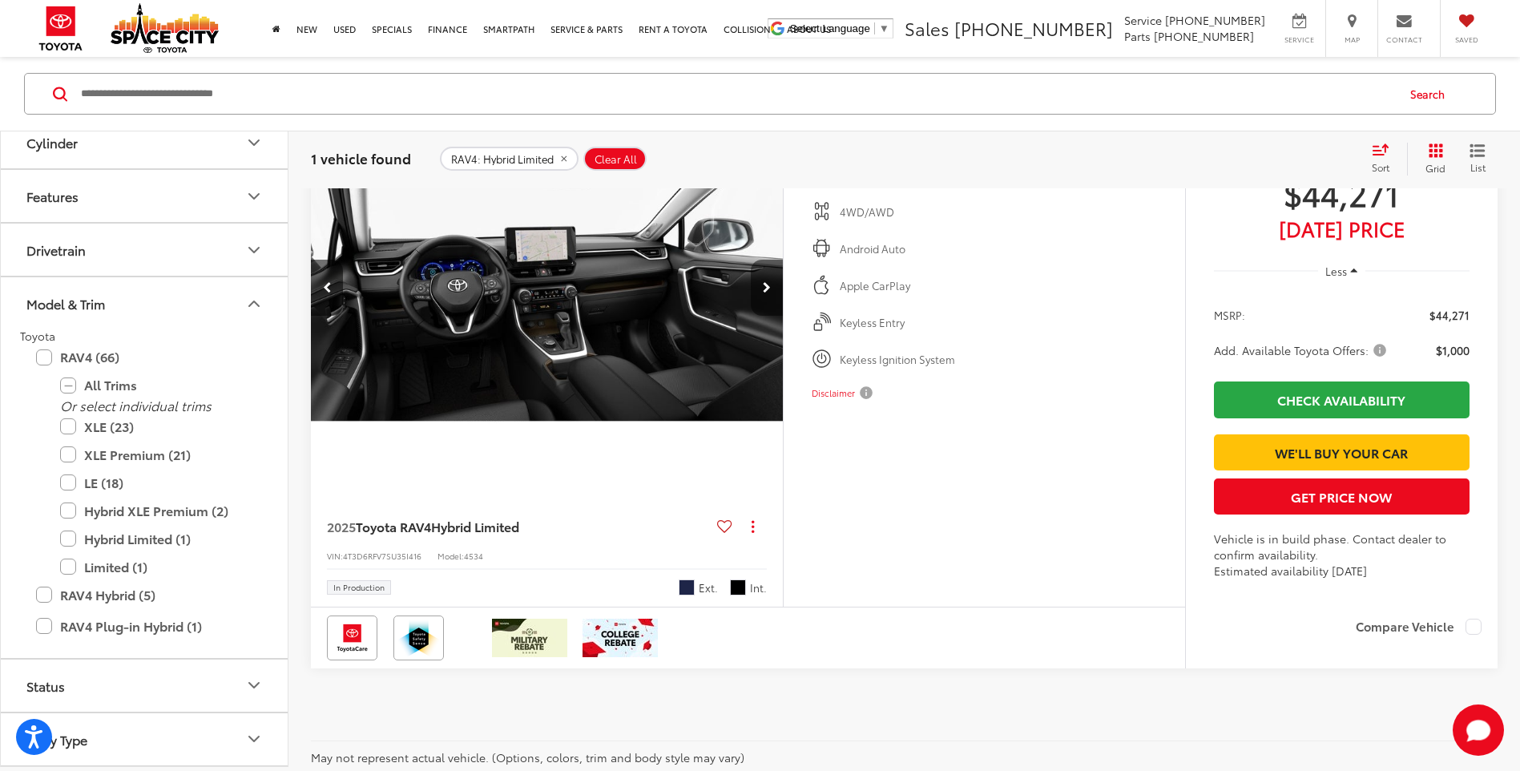
click at [754, 295] on button "Next image" at bounding box center [767, 288] width 32 height 56
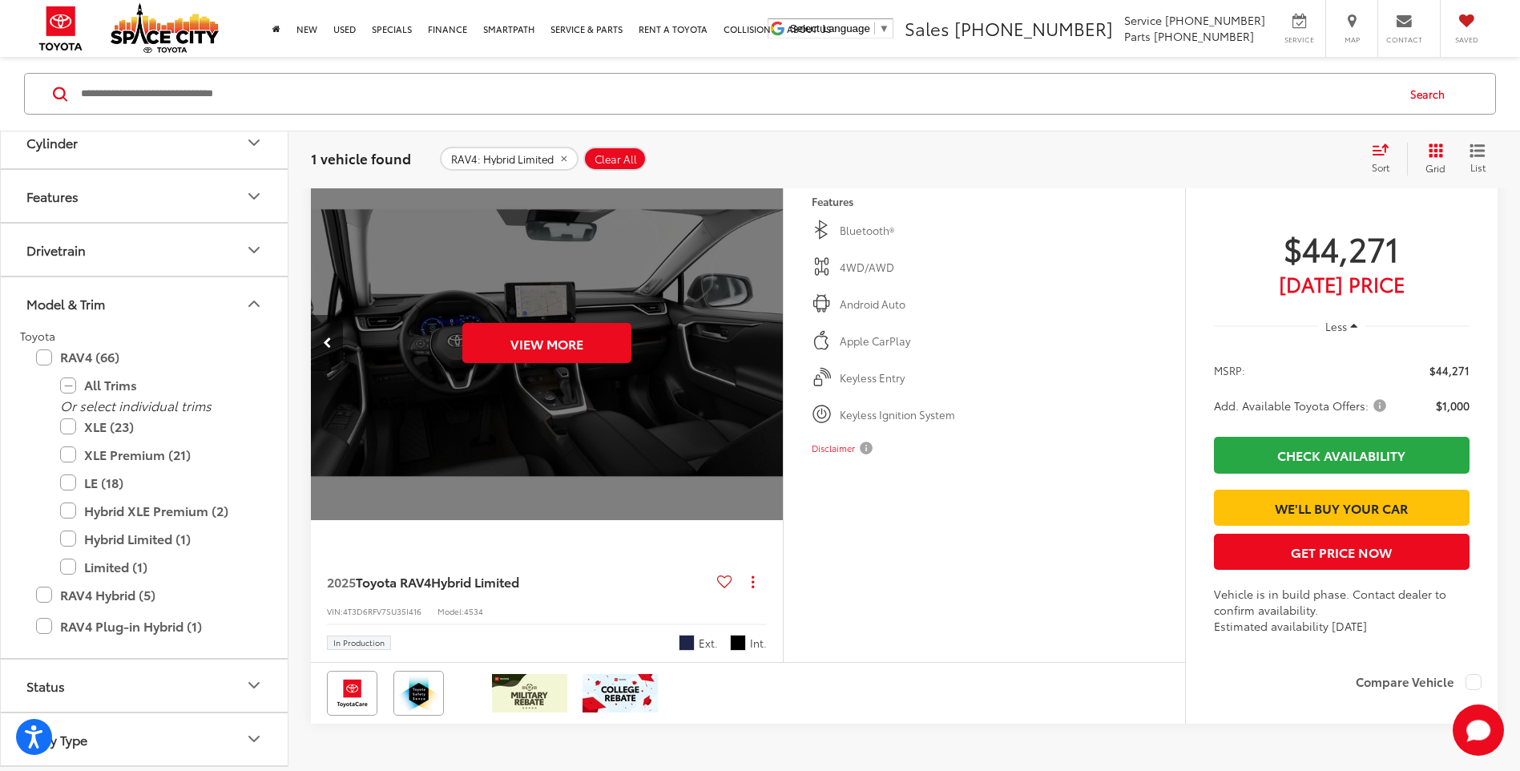
scroll to position [208, 0]
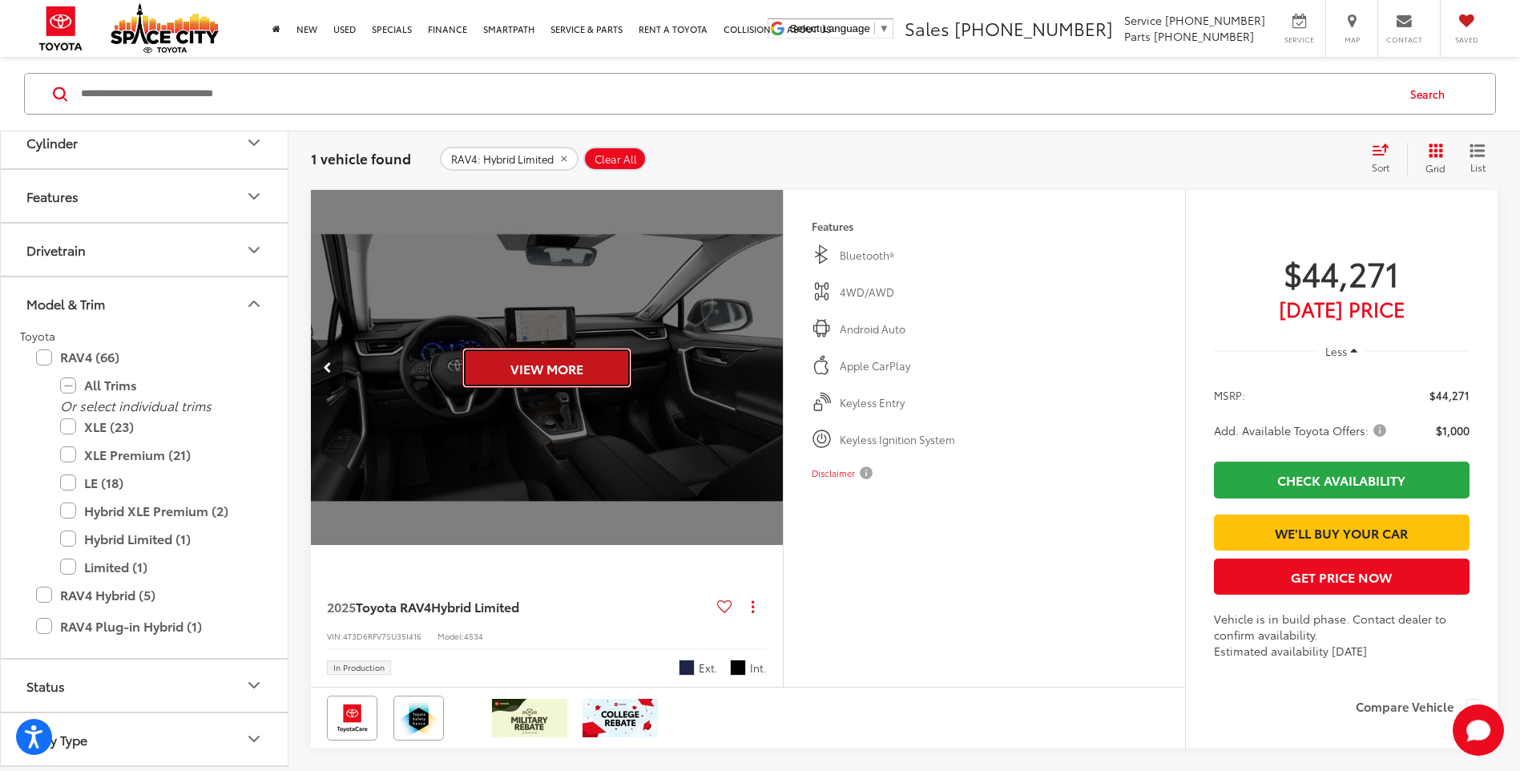
click at [571, 367] on button "View More" at bounding box center [546, 368] width 169 height 40
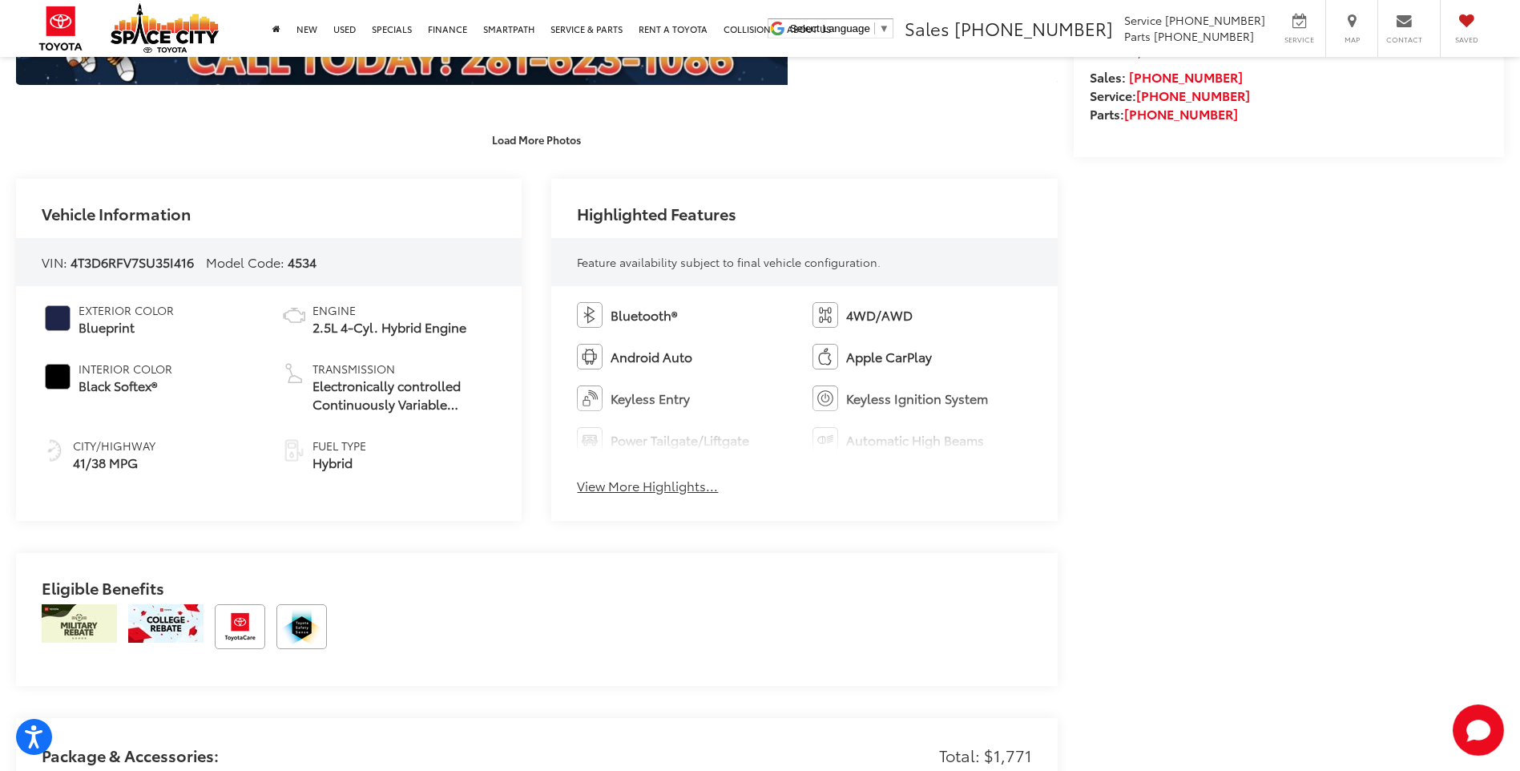
scroll to position [721, 0]
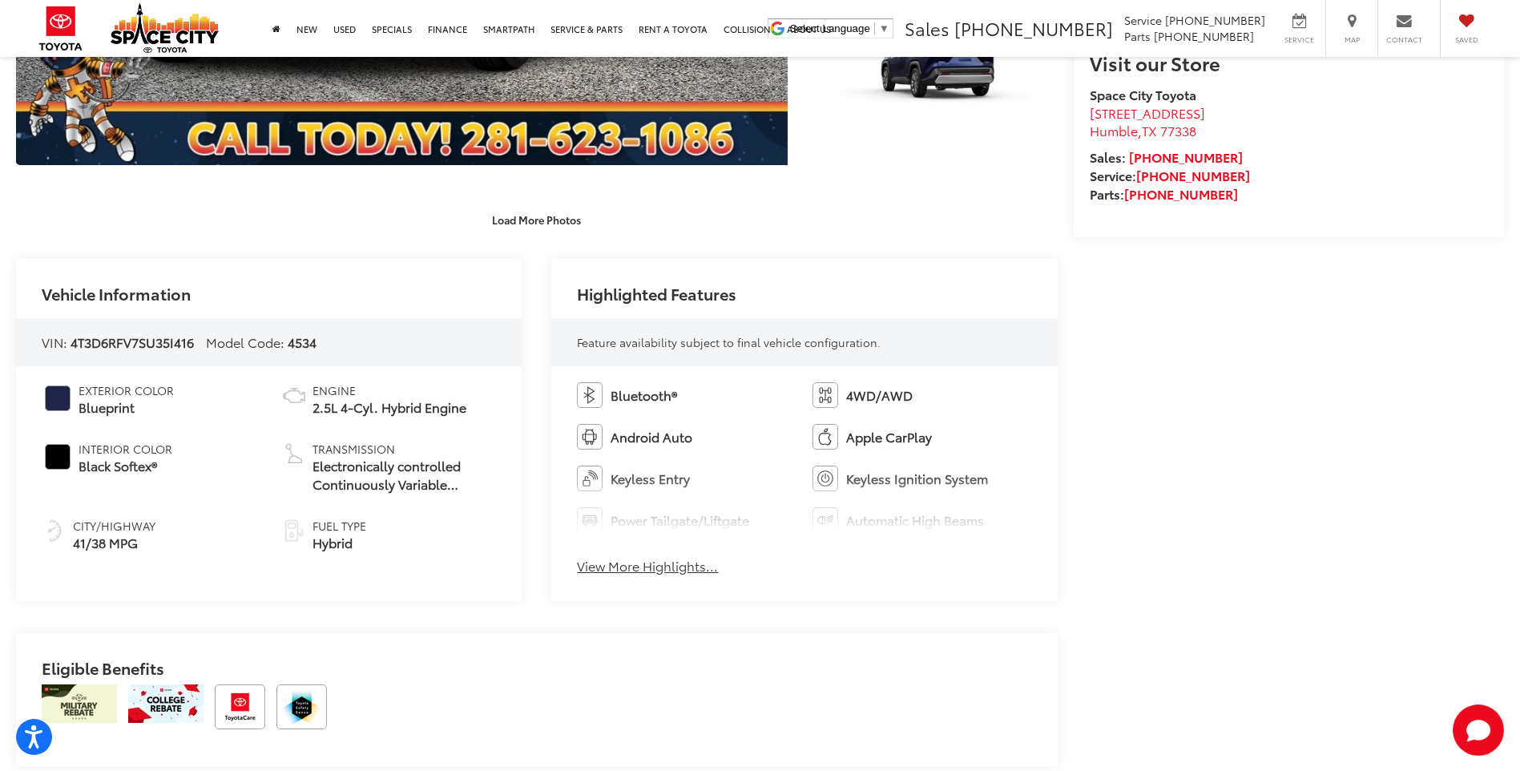
click at [623, 567] on button "View More Highlights..." at bounding box center [647, 566] width 141 height 18
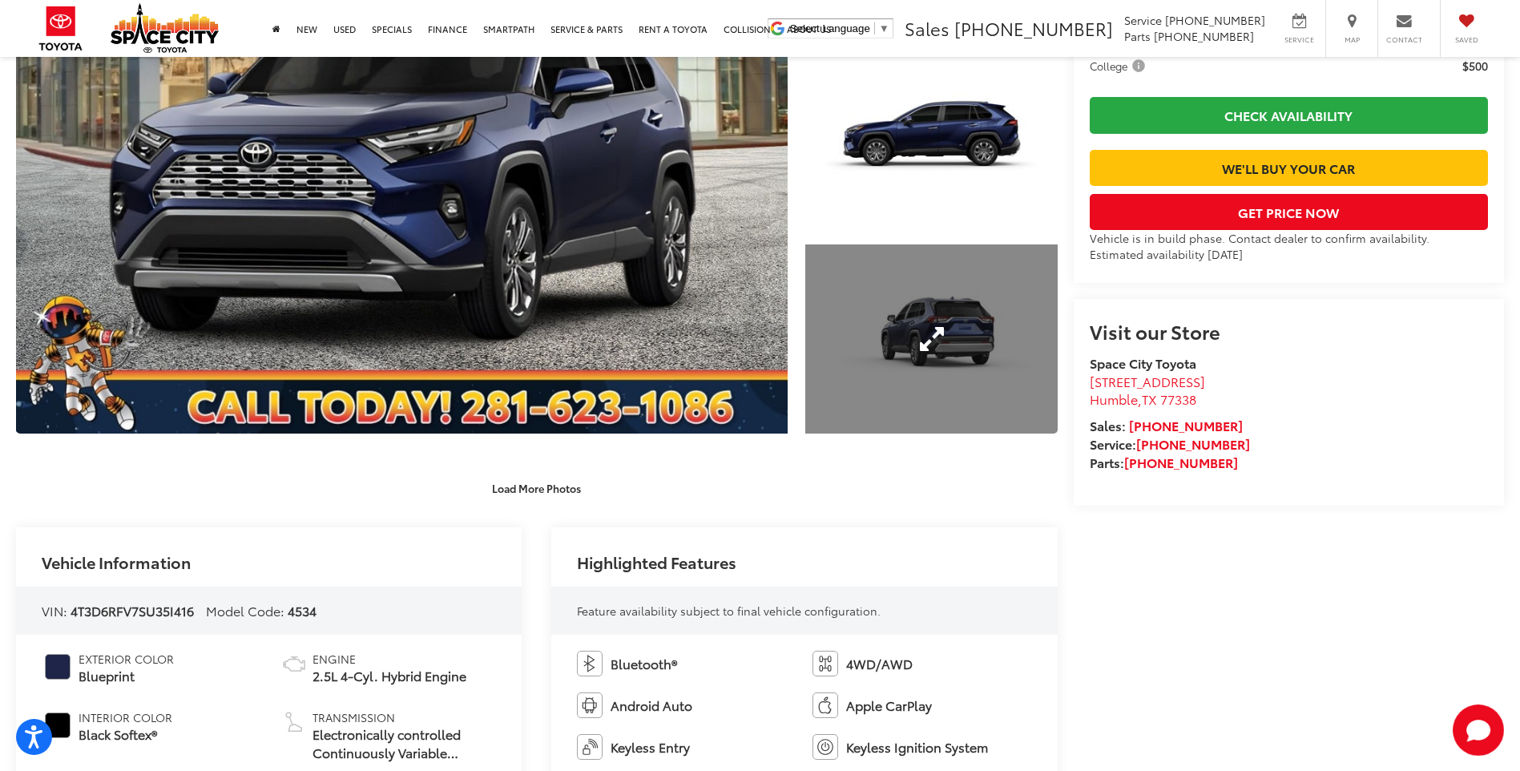
scroll to position [481, 0]
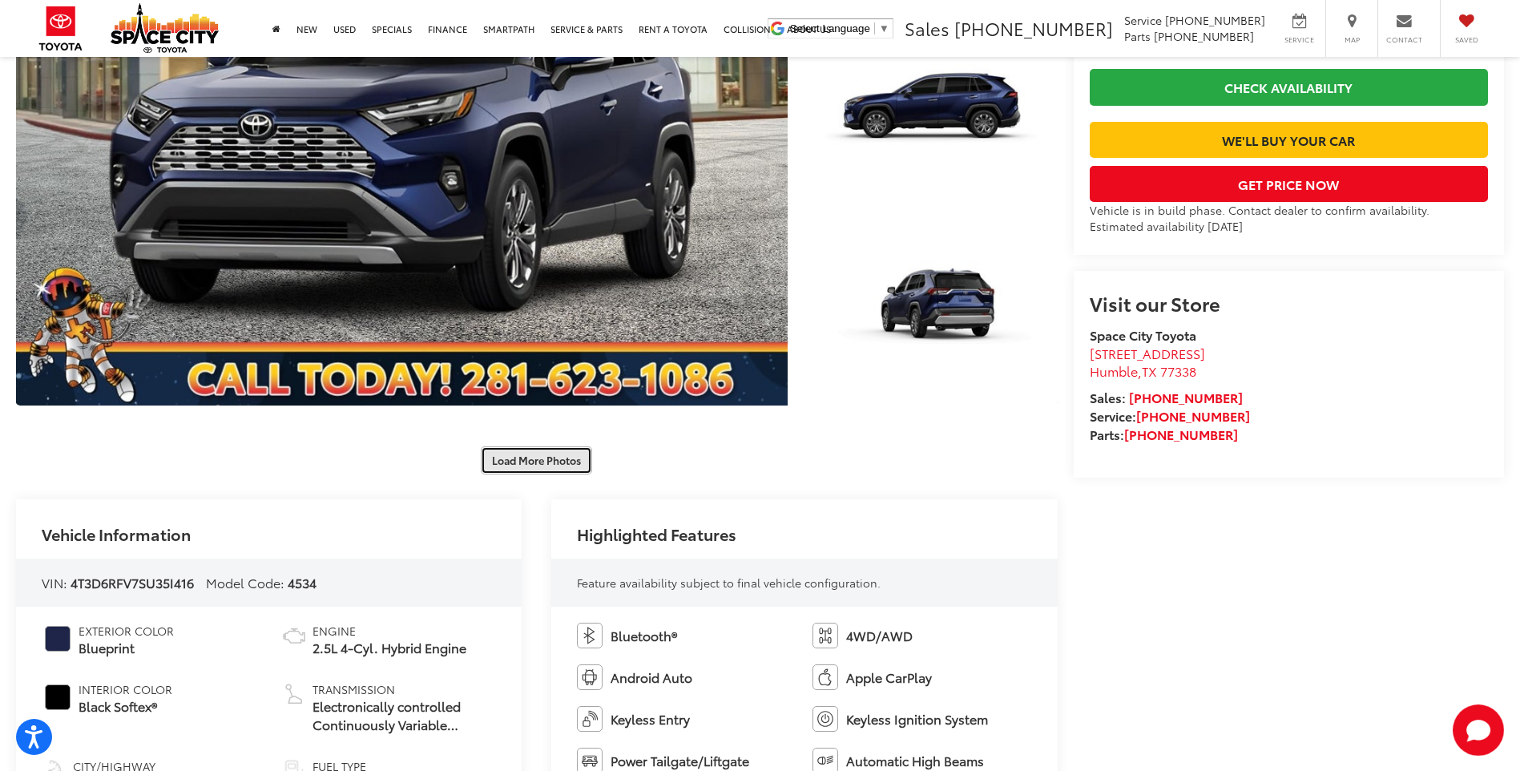
click at [550, 468] on button "Load More Photos" at bounding box center [536, 460] width 111 height 28
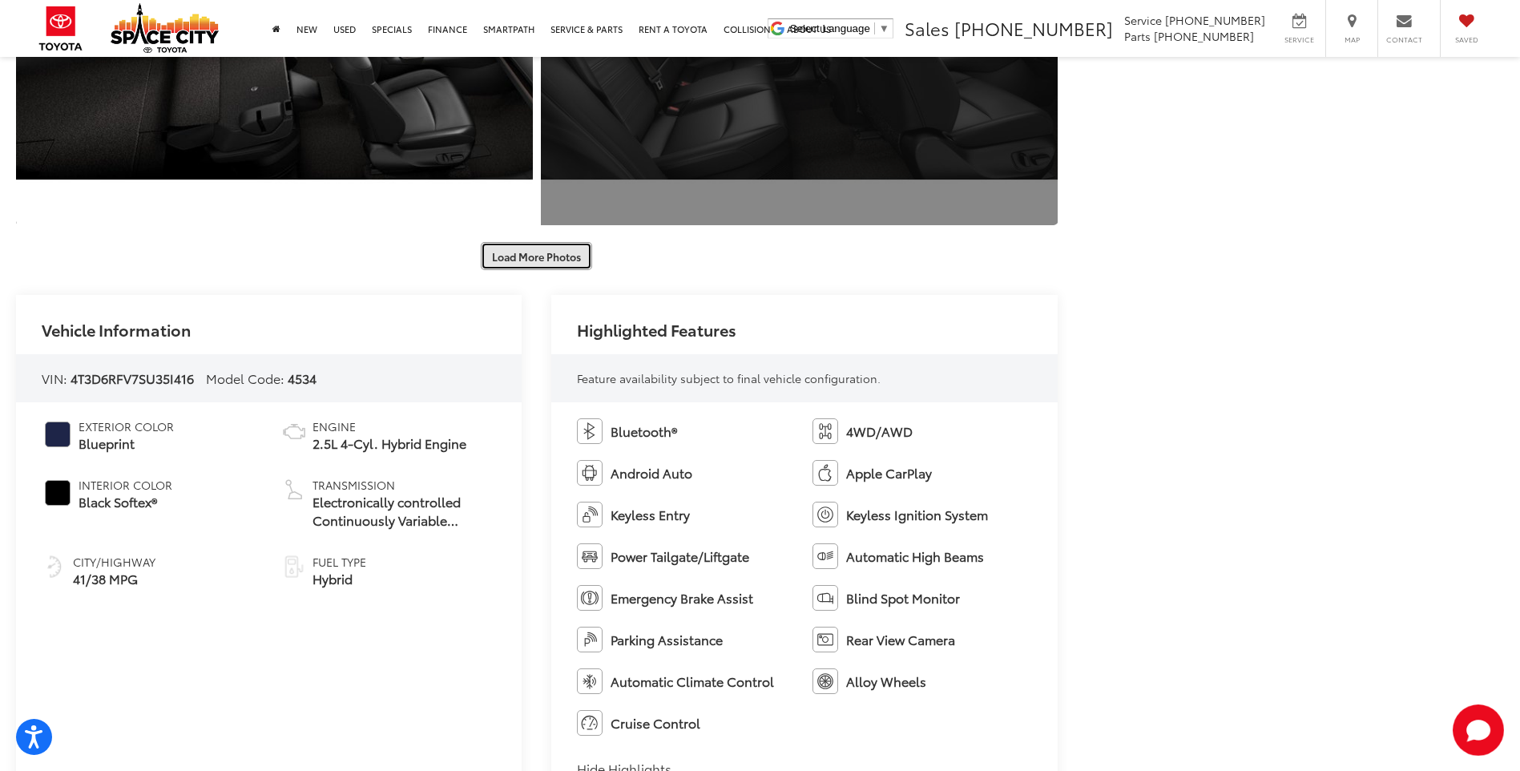
scroll to position [1362, 0]
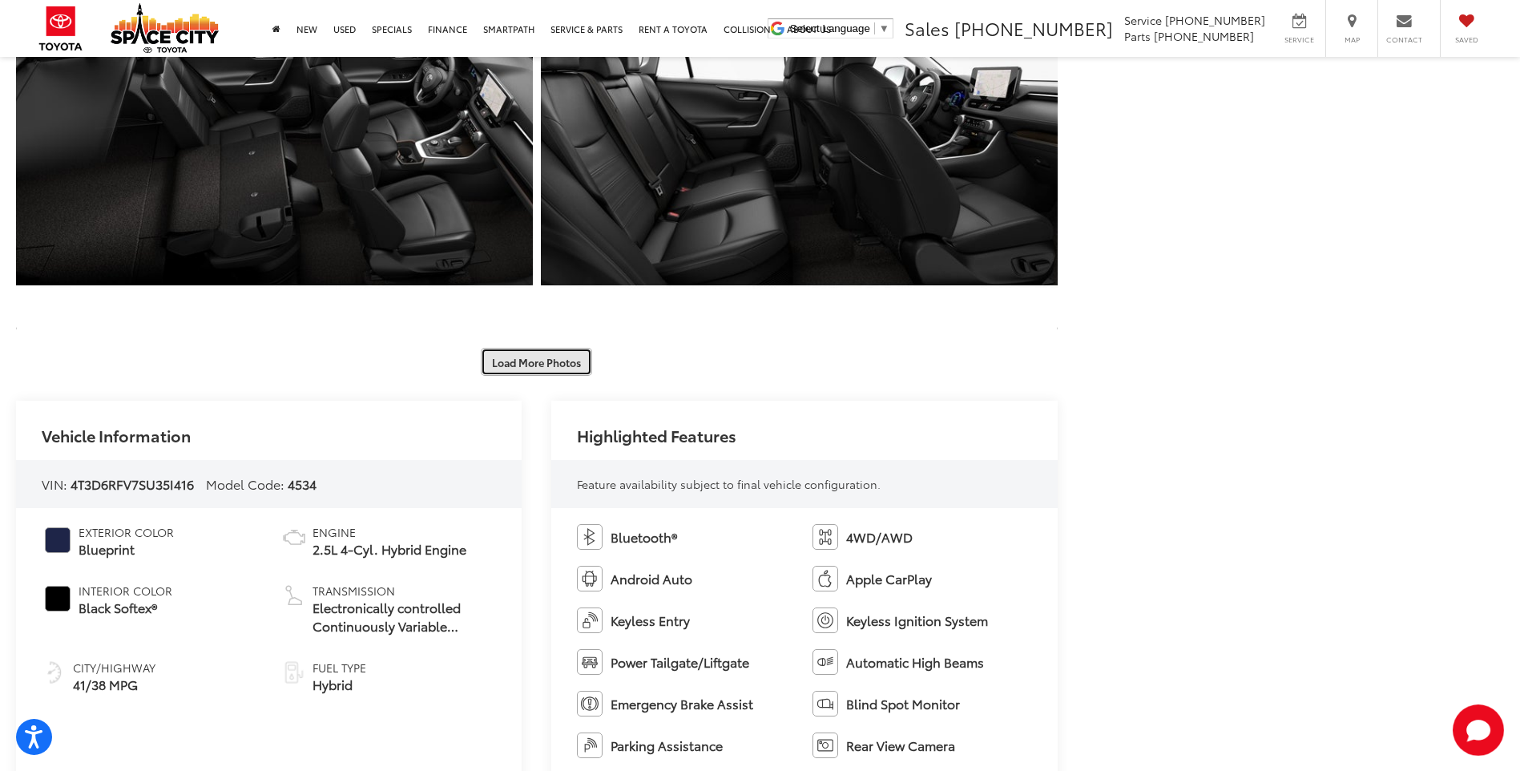
click at [542, 370] on button "Load More Photos" at bounding box center [536, 362] width 111 height 28
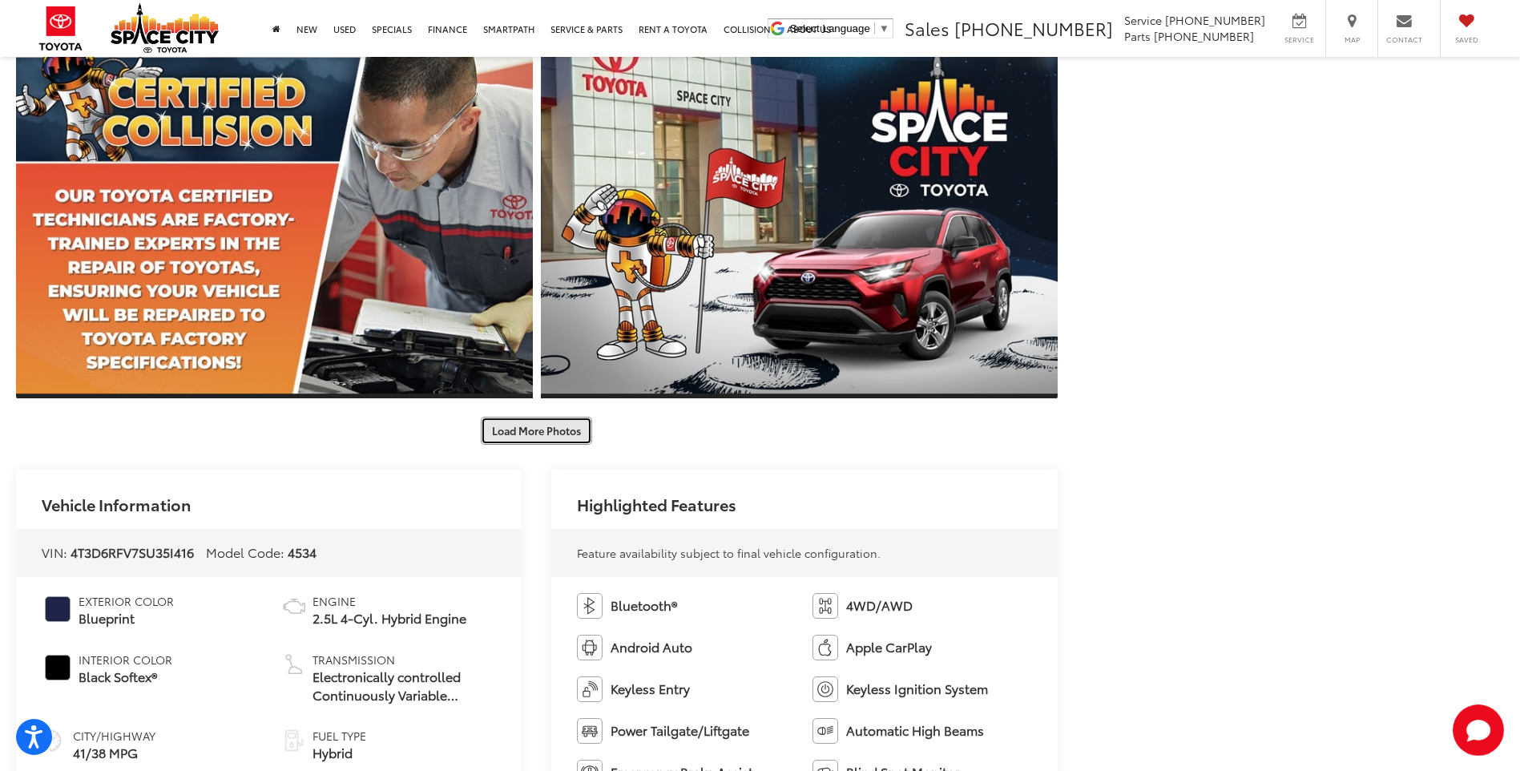
scroll to position [2083, 0]
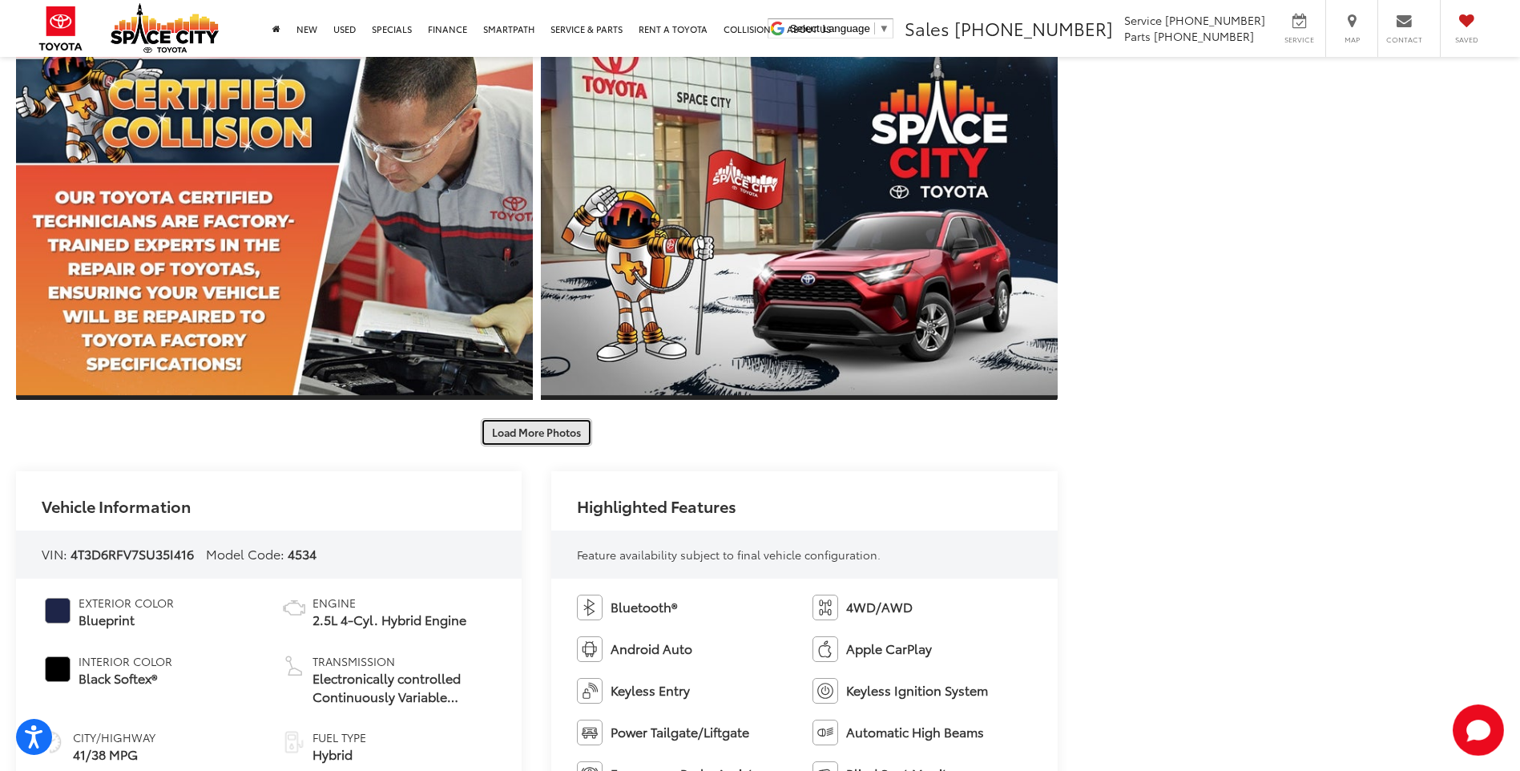
click at [526, 433] on button "Load More Photos" at bounding box center [536, 432] width 111 height 28
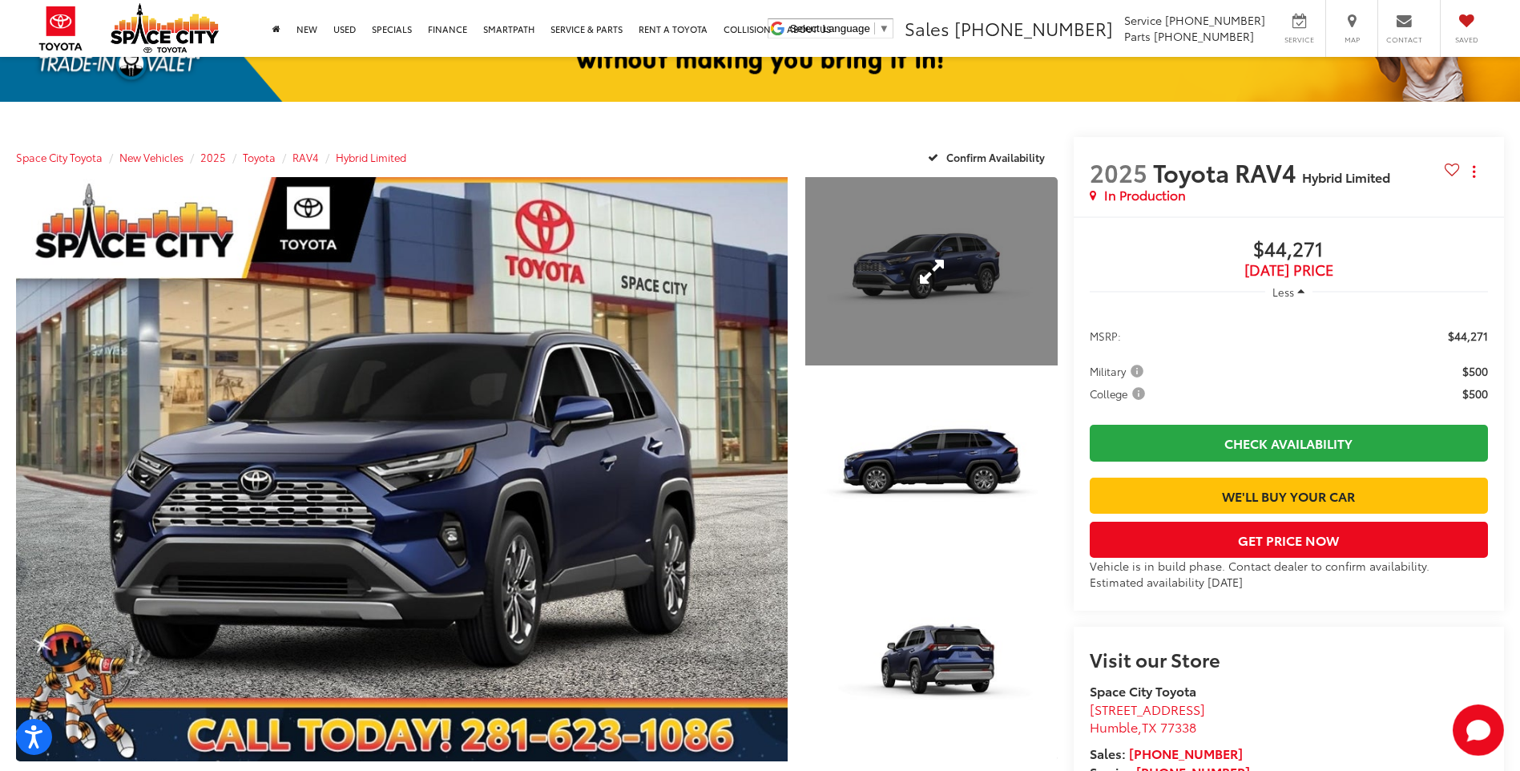
scroll to position [0, 0]
